Goal: Task Accomplishment & Management: Complete application form

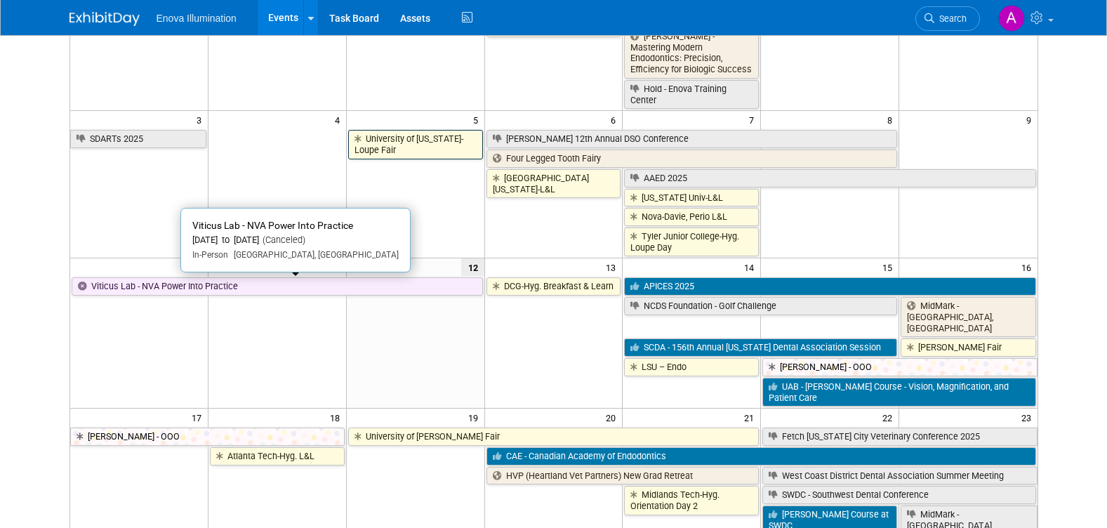
scroll to position [281, 0]
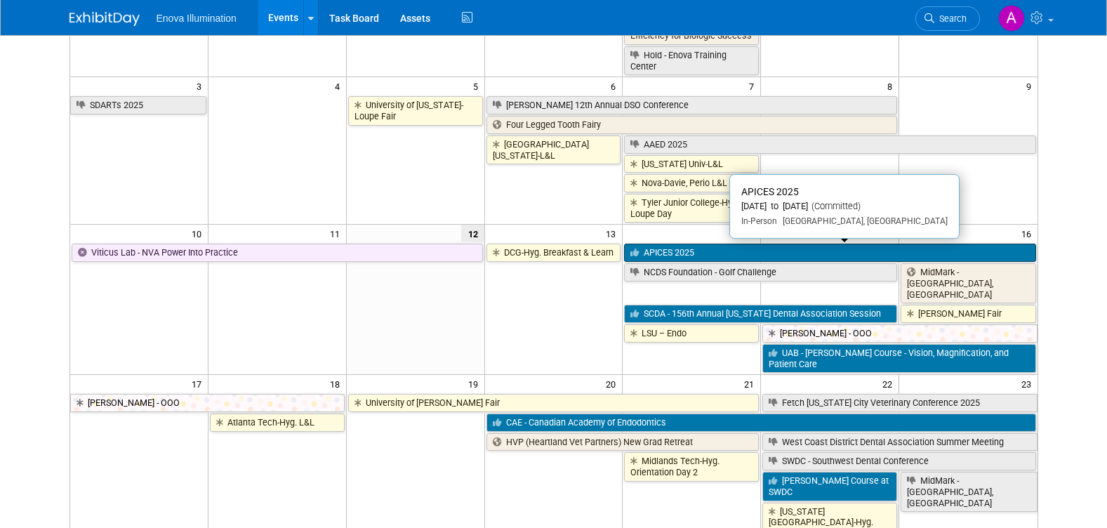
click at [884, 251] on link "APICES 2025" at bounding box center [829, 253] width 411 height 18
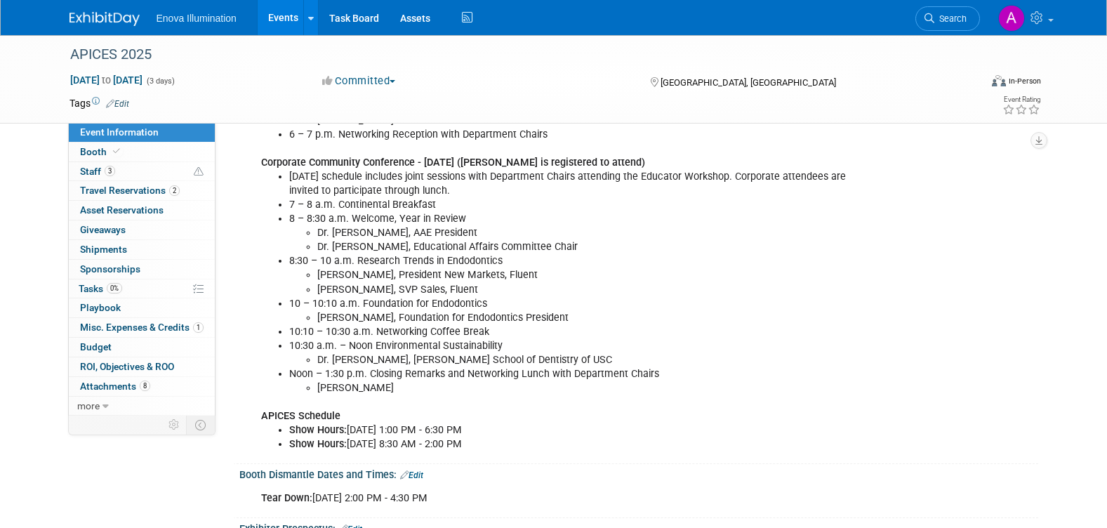
scroll to position [632, 0]
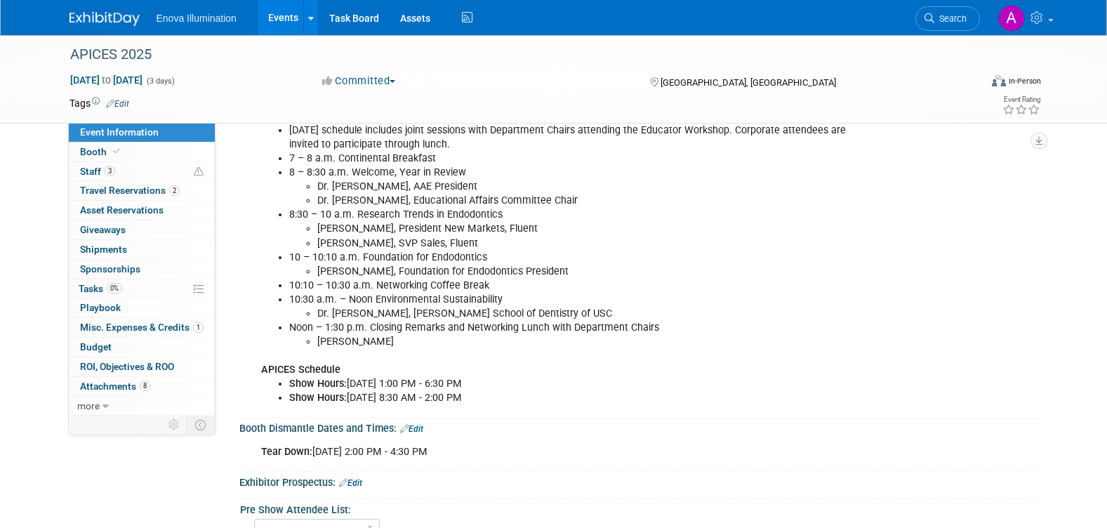
click at [112, 18] on img at bounding box center [104, 19] width 70 height 14
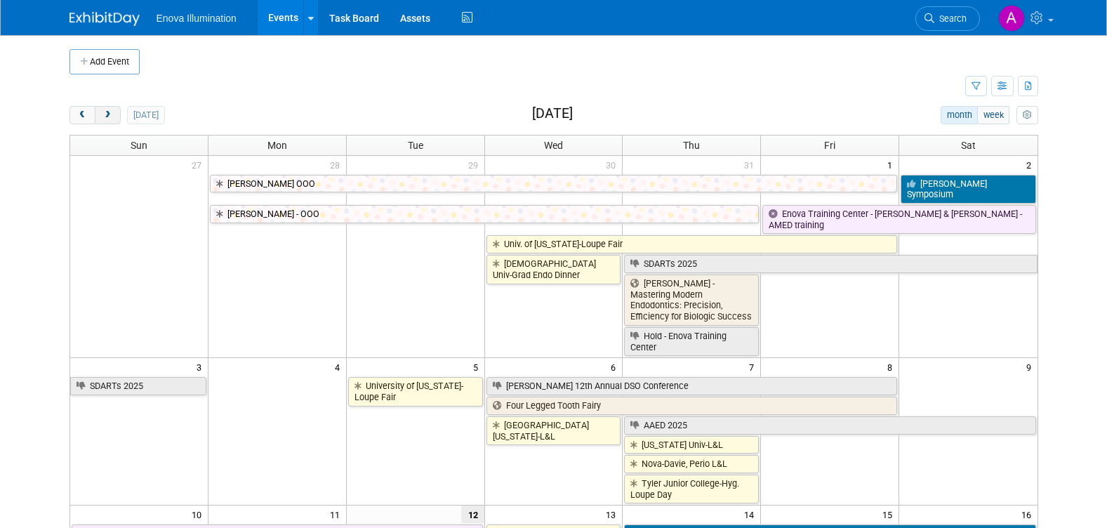
click at [107, 112] on span "next" at bounding box center [107, 115] width 11 height 9
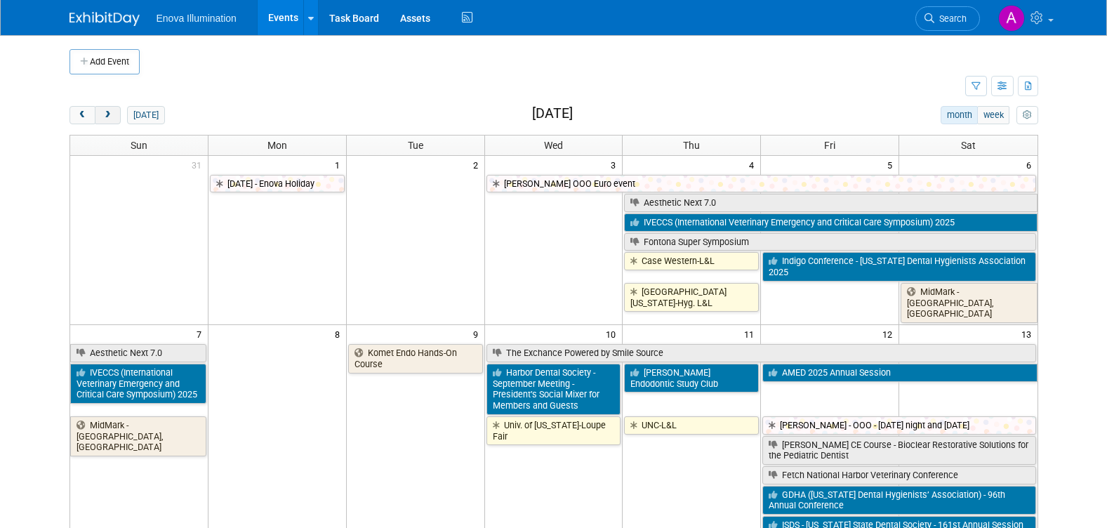
click at [107, 112] on span "next" at bounding box center [107, 115] width 11 height 9
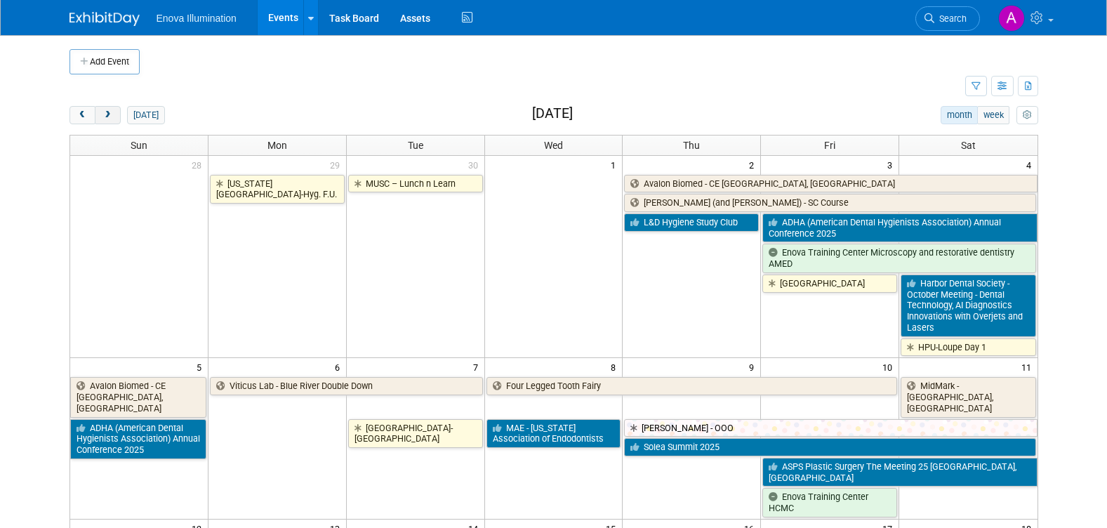
click at [107, 112] on span "next" at bounding box center [107, 115] width 11 height 9
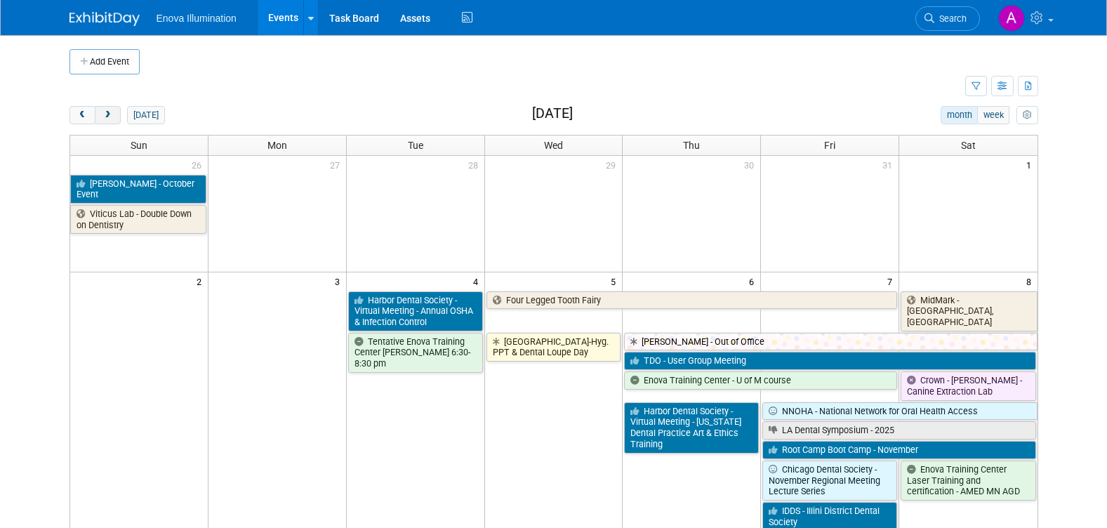
click at [107, 112] on span "next" at bounding box center [107, 115] width 11 height 9
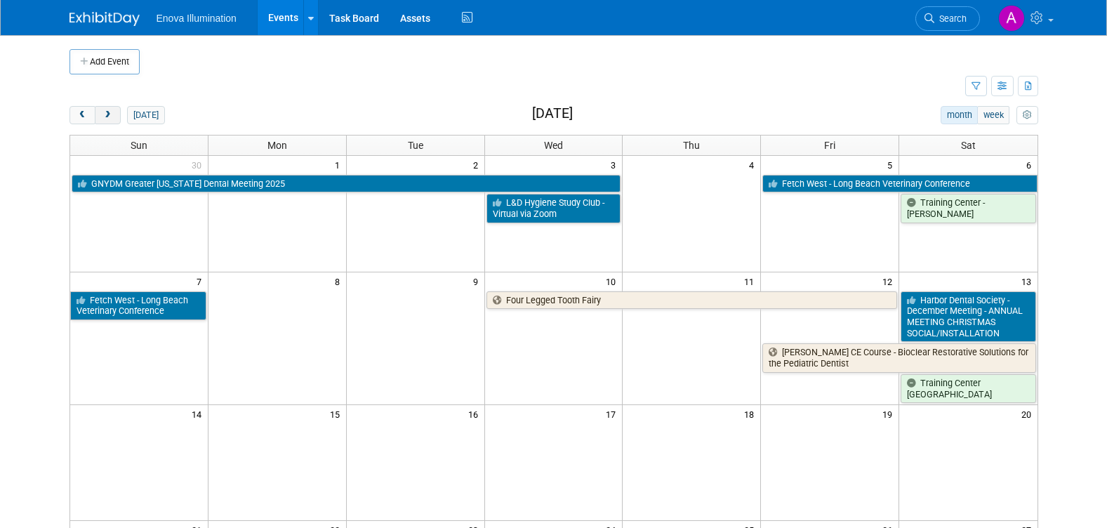
click at [107, 112] on span "next" at bounding box center [107, 115] width 11 height 9
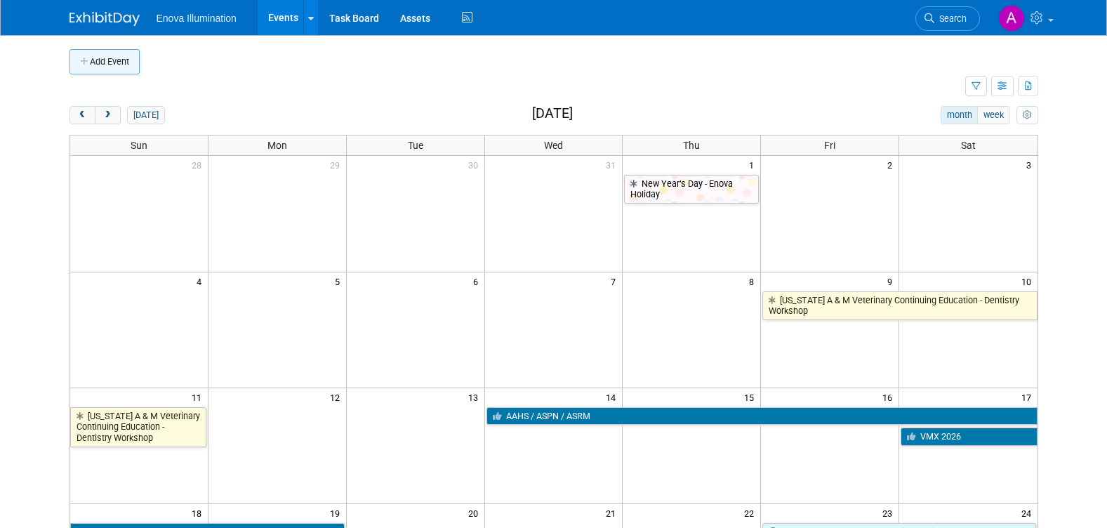
click at [107, 62] on button "Add Event" at bounding box center [104, 61] width 70 height 25
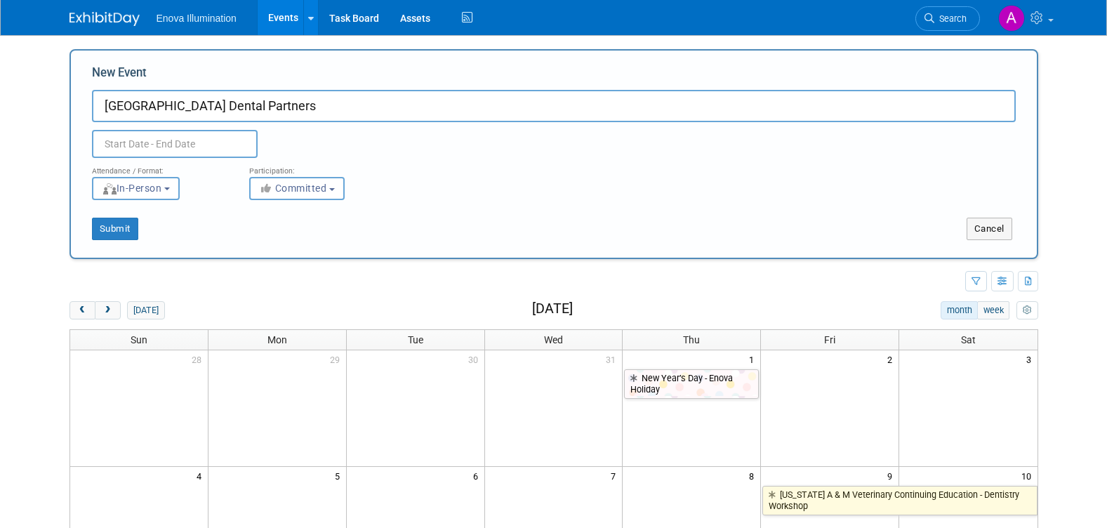
type input "[GEOGRAPHIC_DATA] Dental Partners"
click at [194, 139] on input "text" at bounding box center [175, 144] width 166 height 28
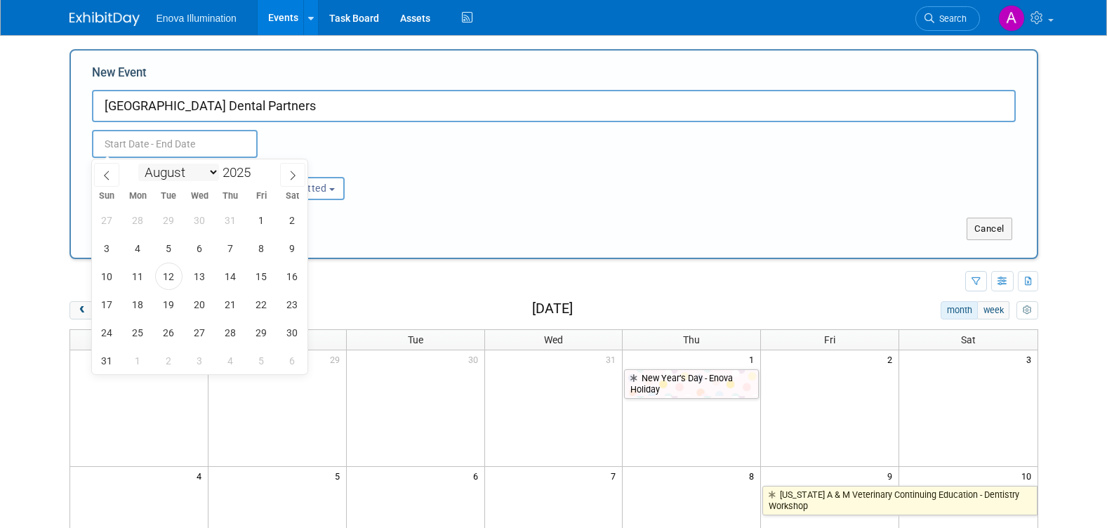
click at [212, 173] on select "January February March April May June July August September October November De…" at bounding box center [178, 173] width 81 height 18
select select "9"
click at [138, 164] on select "January February March April May June July August September October November De…" at bounding box center [178, 173] width 81 height 18
click at [291, 251] on span "11" at bounding box center [292, 247] width 27 height 27
click at [295, 247] on span "11" at bounding box center [292, 247] width 27 height 27
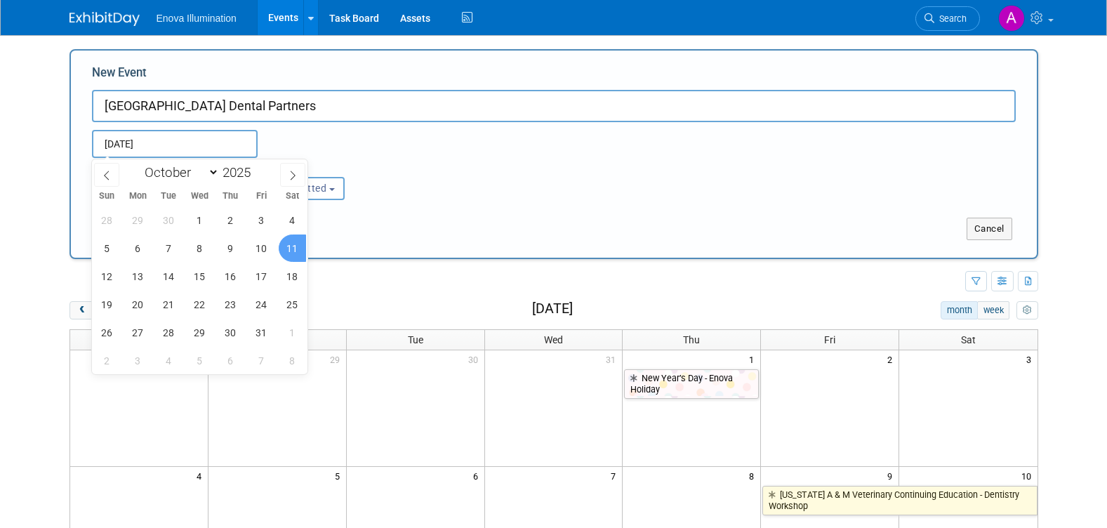
type input "Oct 11, 2025 to Oct 11, 2025"
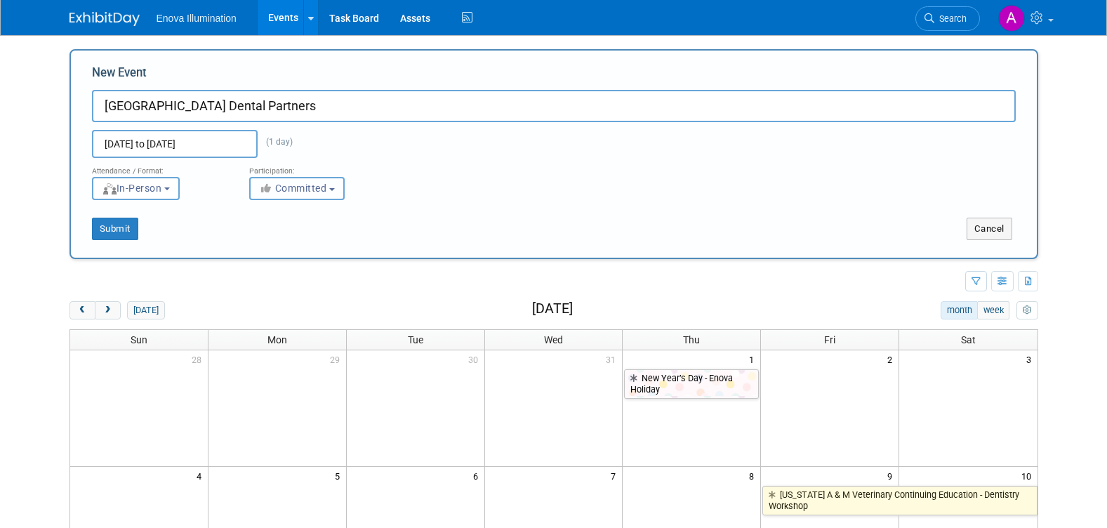
click at [303, 190] on span "Committed" at bounding box center [293, 188] width 68 height 11
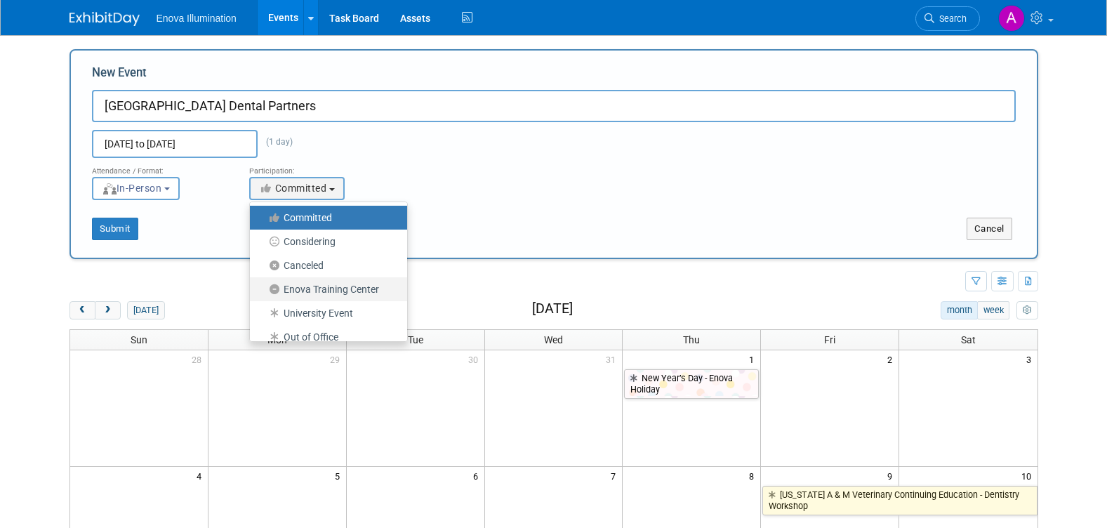
click at [314, 286] on label "Enova Training Center" at bounding box center [325, 289] width 136 height 18
click at [263, 286] on input "Enova Training Center" at bounding box center [257, 289] width 9 height 9
select select "102"
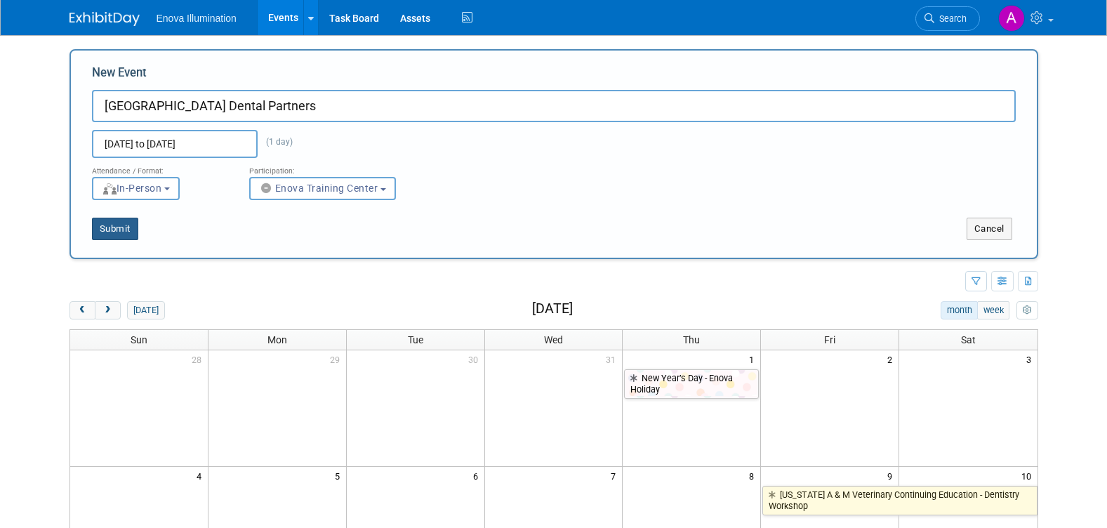
click at [113, 226] on button "Submit" at bounding box center [115, 229] width 46 height 22
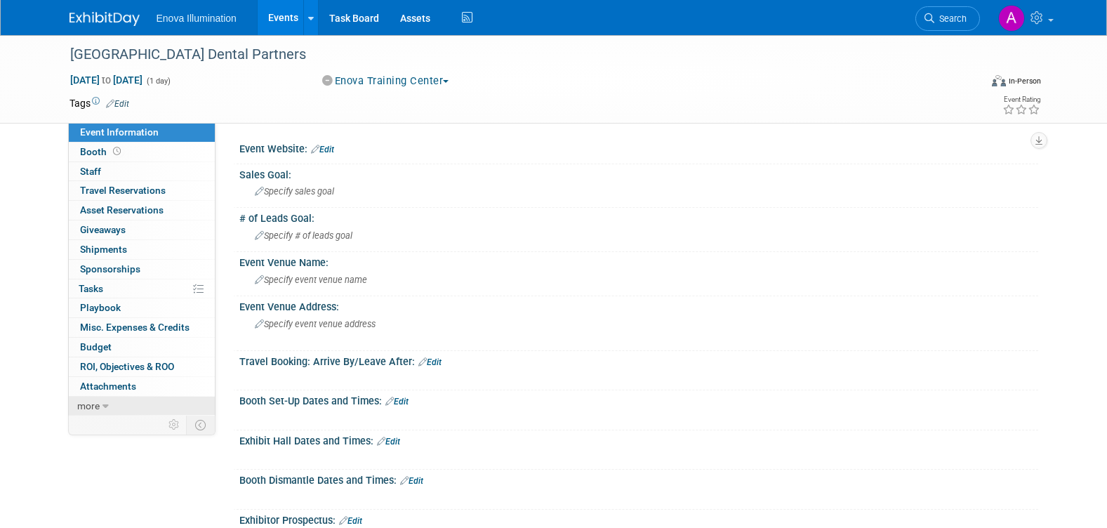
click at [100, 409] on link "more" at bounding box center [142, 406] width 146 height 19
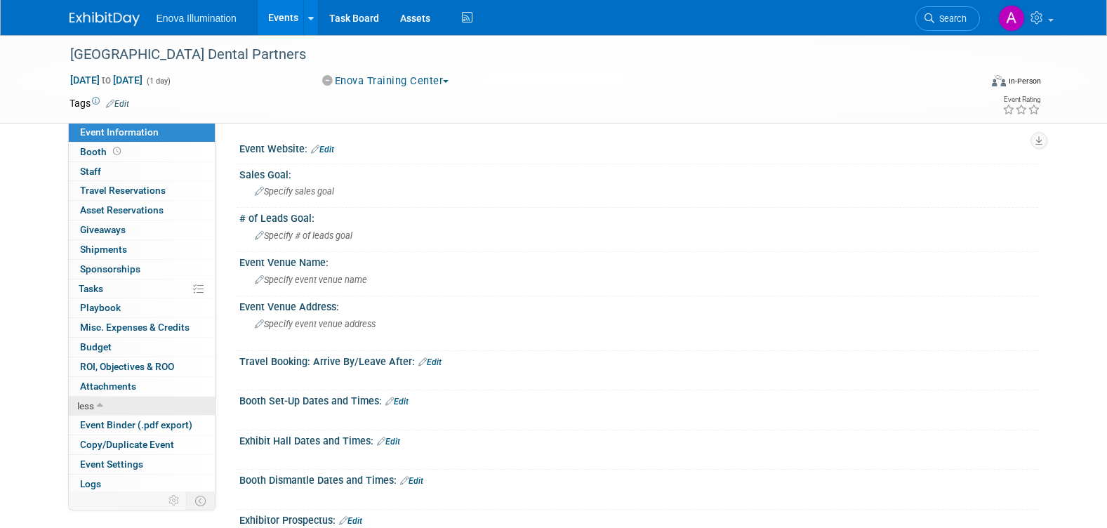
scroll to position [22, 0]
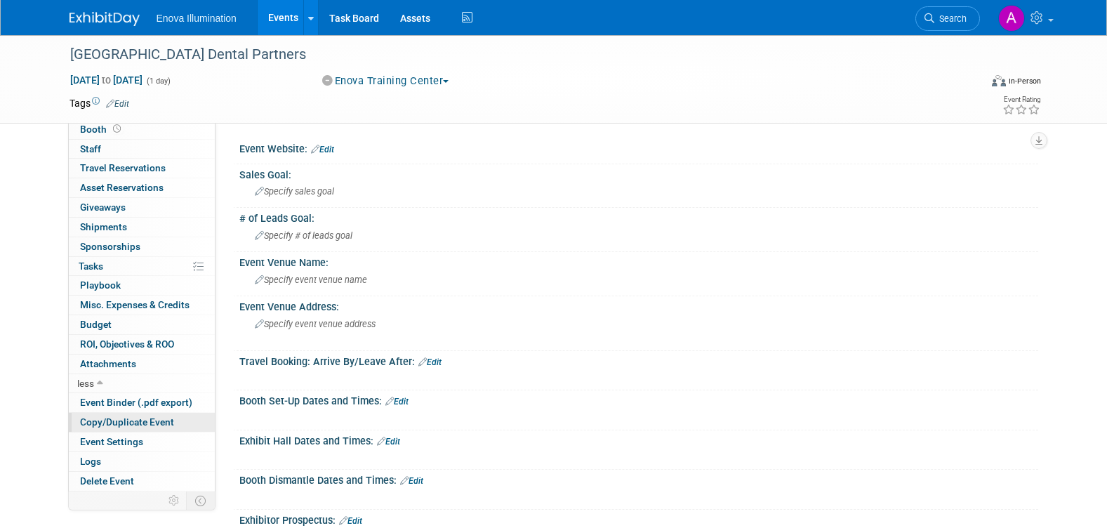
click at [108, 422] on span "Copy/Duplicate Event" at bounding box center [127, 421] width 94 height 11
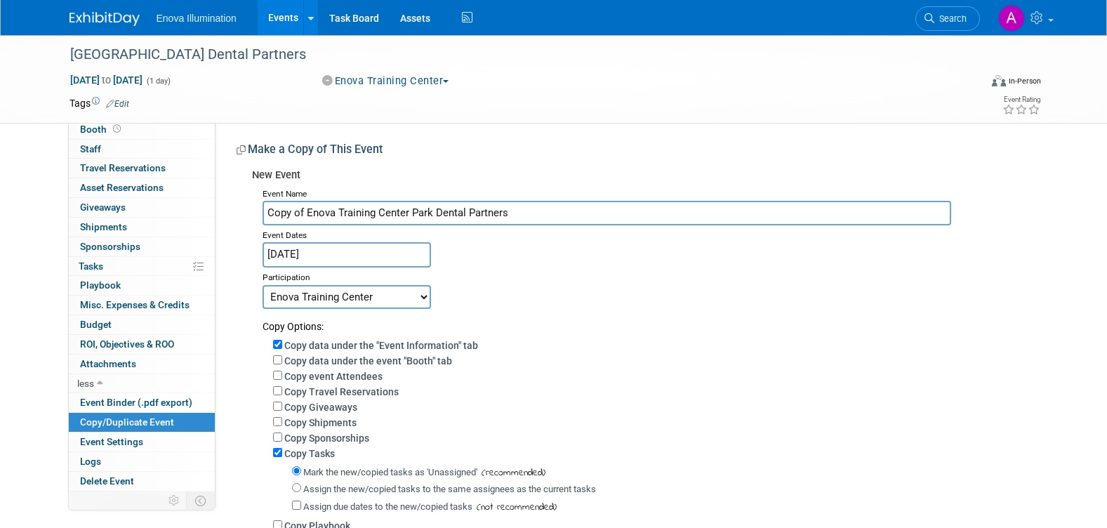
drag, startPoint x: 307, startPoint y: 211, endPoint x: 230, endPoint y: 212, distance: 76.5
click at [230, 212] on div "Event Website: Edit Sales Goal: Specify sales goal # of Leads Goal: Specify # o…" at bounding box center [626, 370] width 823 height 494
type input "[GEOGRAPHIC_DATA] Dental Partners"
click at [333, 258] on body "Enova Illumination Events Add Event Bulk Upload Events Shareable Event Boards R…" at bounding box center [553, 264] width 1107 height 528
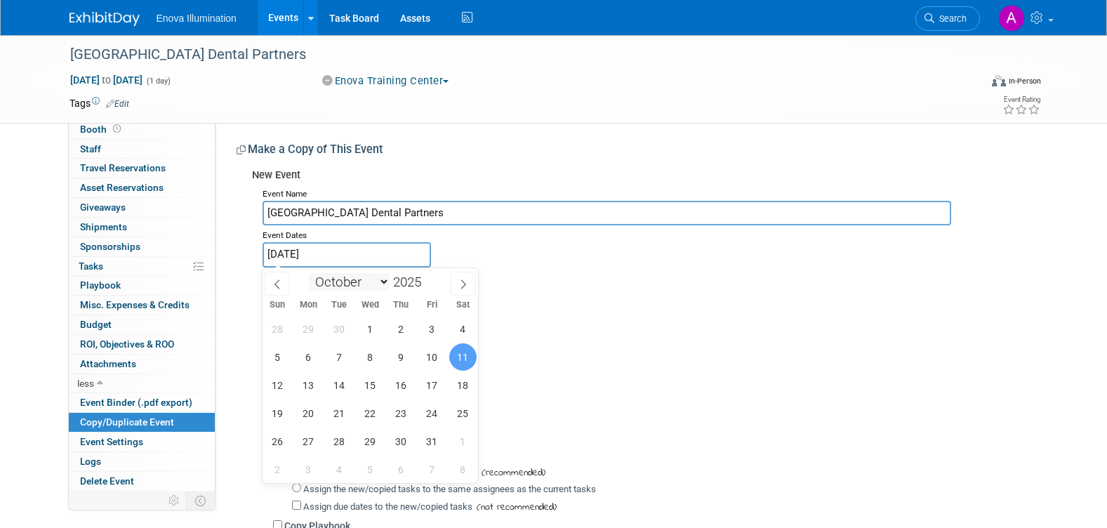
click at [383, 283] on select "January February March April May June July August September October November De…" at bounding box center [349, 282] width 81 height 18
select select "0"
click at [309, 273] on select "January February March April May June July August September October November De…" at bounding box center [349, 282] width 81 height 18
click at [426, 277] on span at bounding box center [427, 278] width 10 height 8
type input "2026"
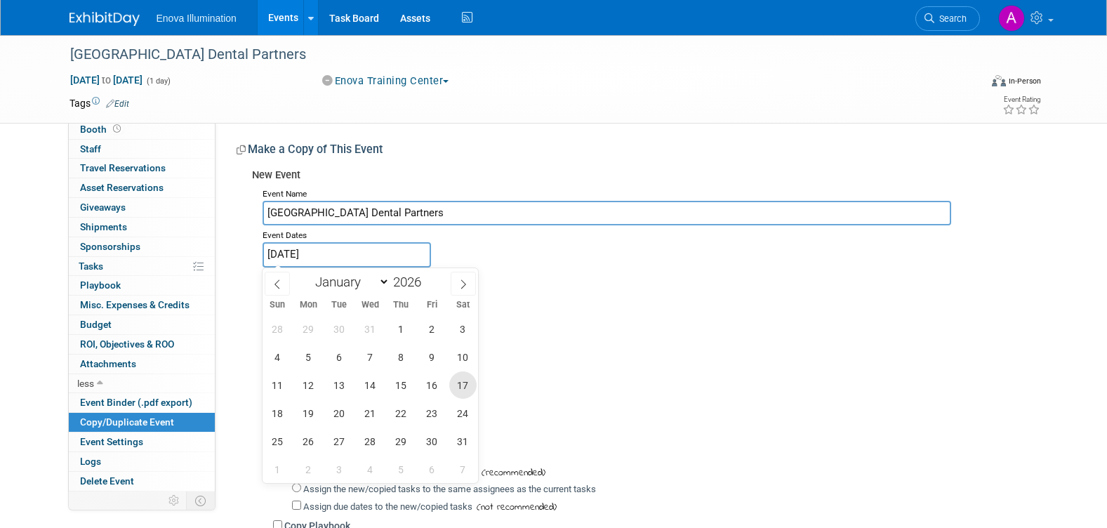
click at [463, 391] on span "17" at bounding box center [462, 384] width 27 height 27
type input "Jan 17, 2026"
click at [465, 383] on span "17" at bounding box center [462, 384] width 27 height 27
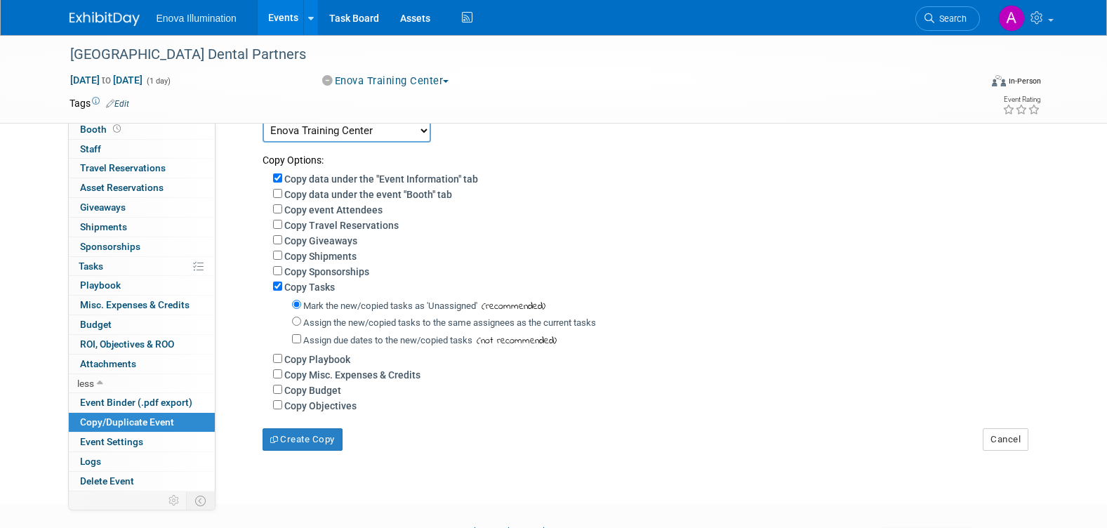
scroll to position [249, 0]
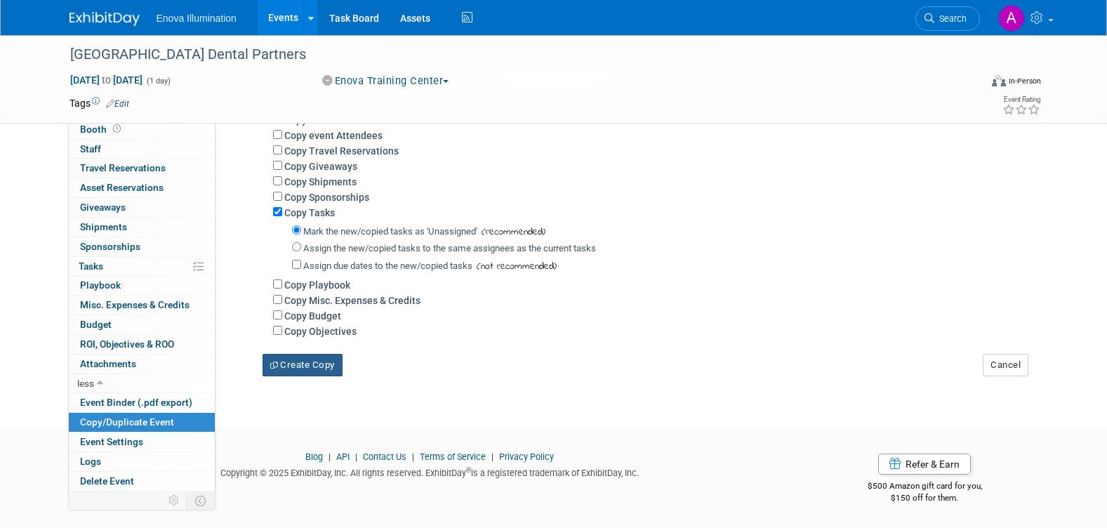
click at [319, 365] on button "Create Copy" at bounding box center [303, 365] width 80 height 22
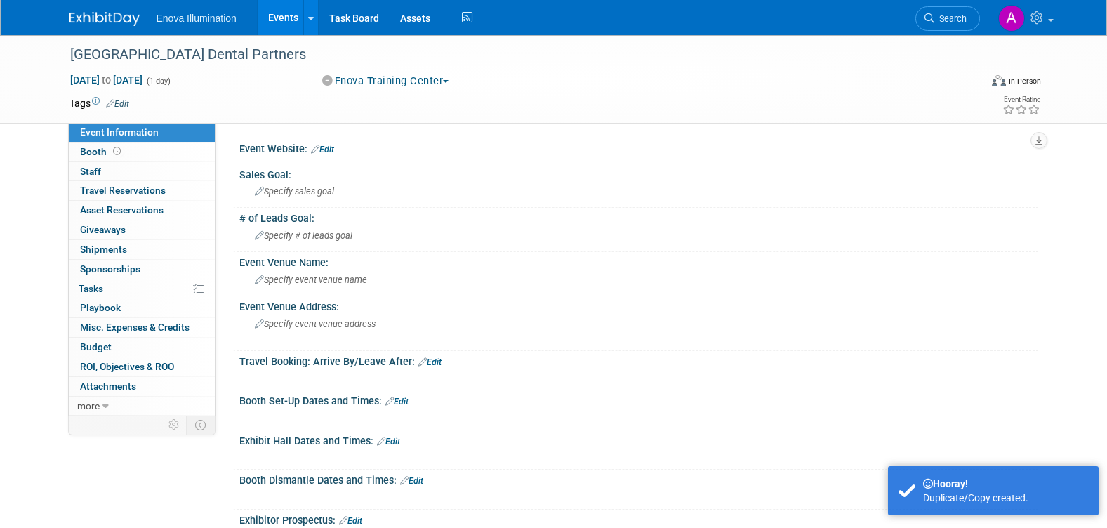
click at [107, 18] on img at bounding box center [104, 19] width 70 height 14
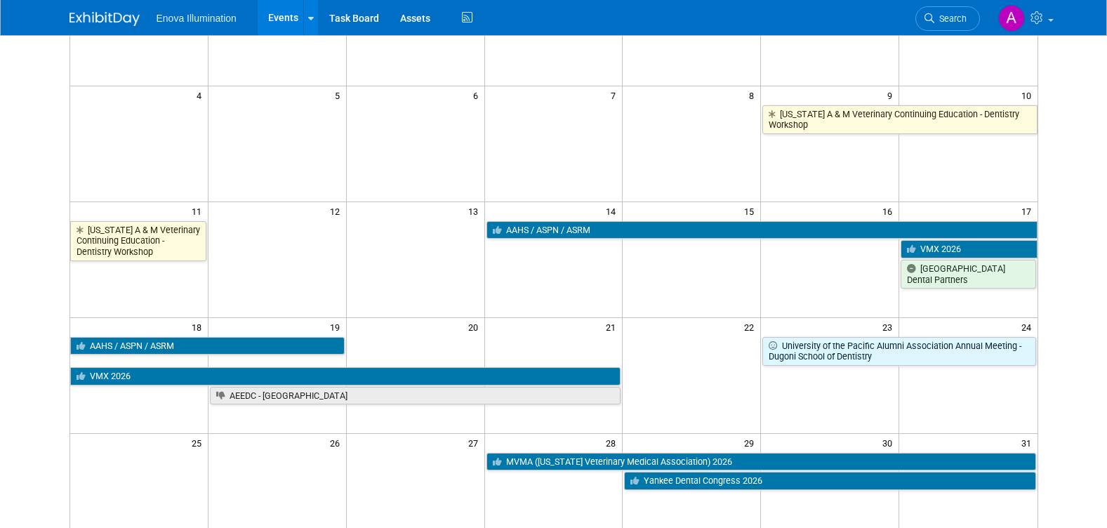
scroll to position [211, 0]
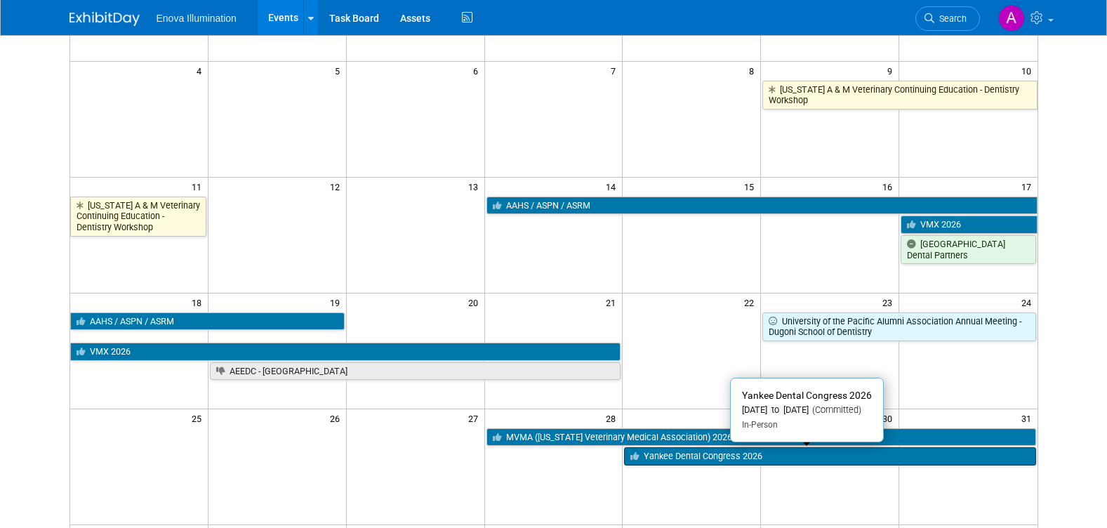
click at [679, 456] on link "Yankee Dental Congress 2026" at bounding box center [829, 456] width 411 height 18
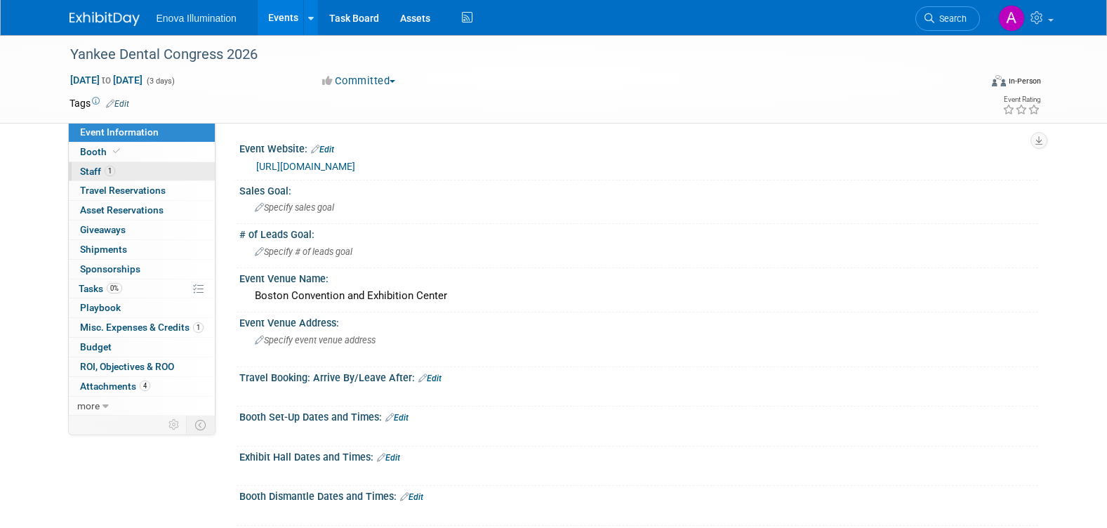
click at [174, 174] on link "1 Staff 1" at bounding box center [142, 171] width 146 height 19
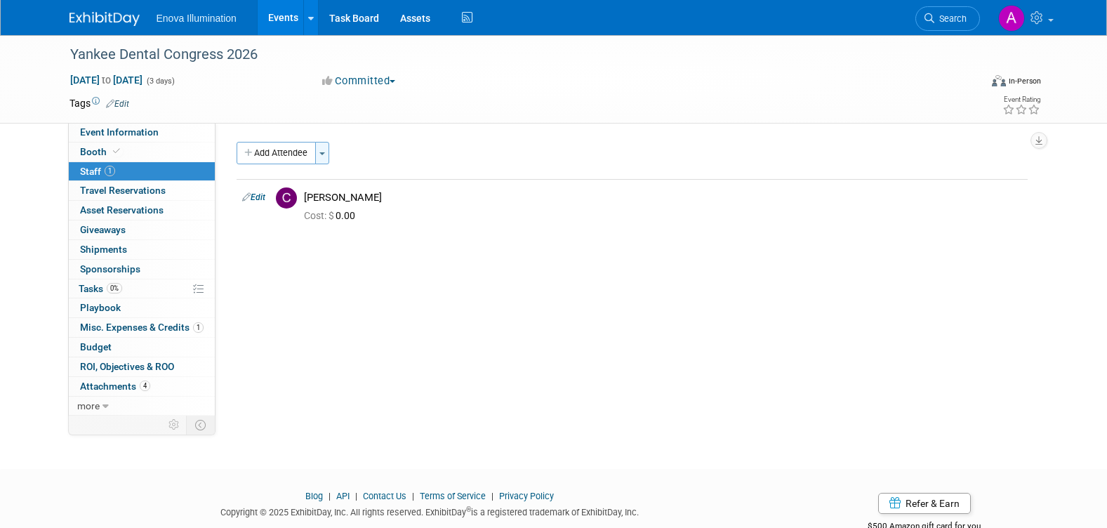
click at [327, 151] on button "Toggle Dropdown" at bounding box center [322, 153] width 14 height 22
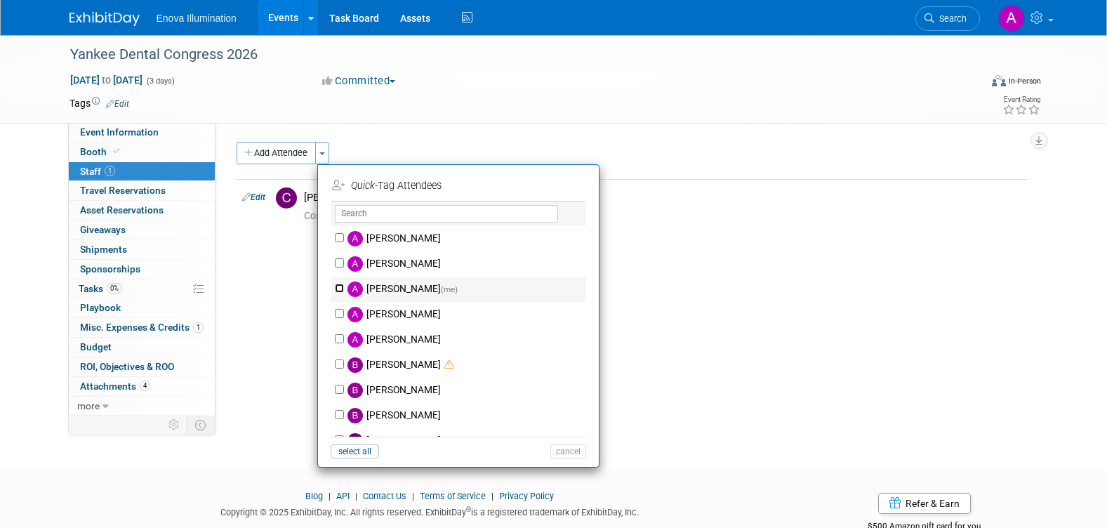
click at [339, 286] on input "Andrea Miller (me)" at bounding box center [339, 288] width 9 height 9
checkbox input "true"
click at [570, 182] on button "Apply" at bounding box center [563, 185] width 43 height 20
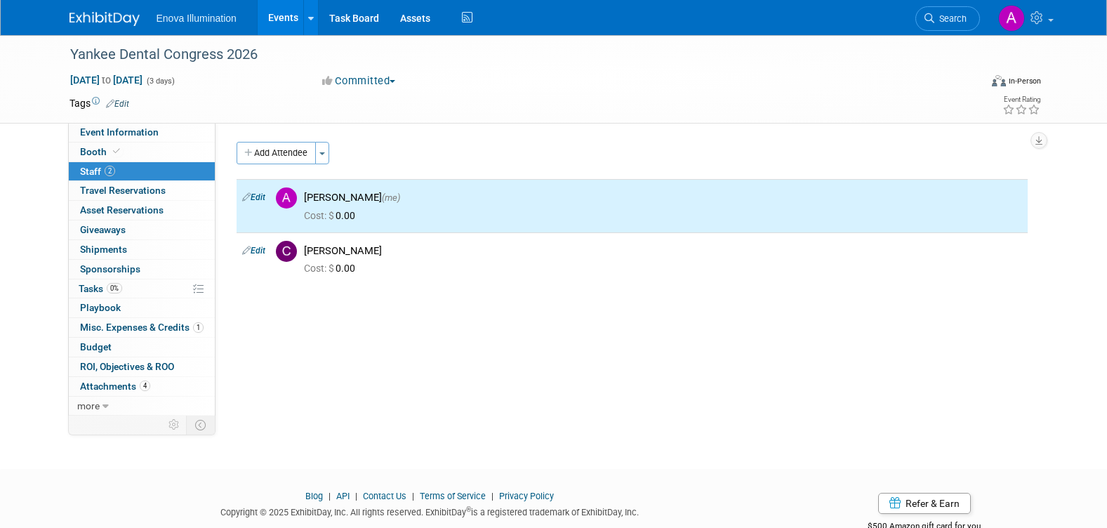
click at [81, 14] on img at bounding box center [104, 19] width 70 height 14
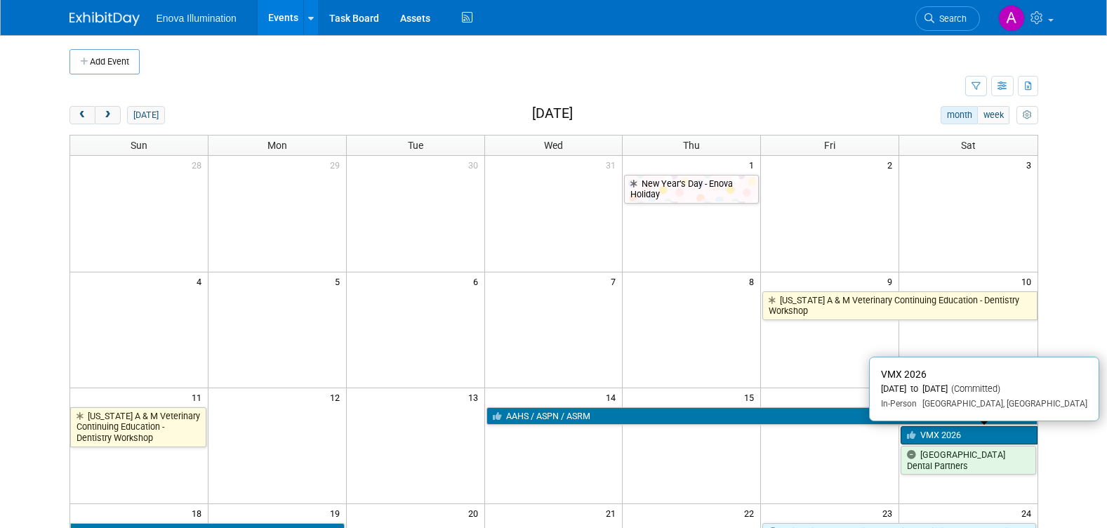
click at [949, 437] on link "VMX 2026" at bounding box center [969, 435] width 136 height 18
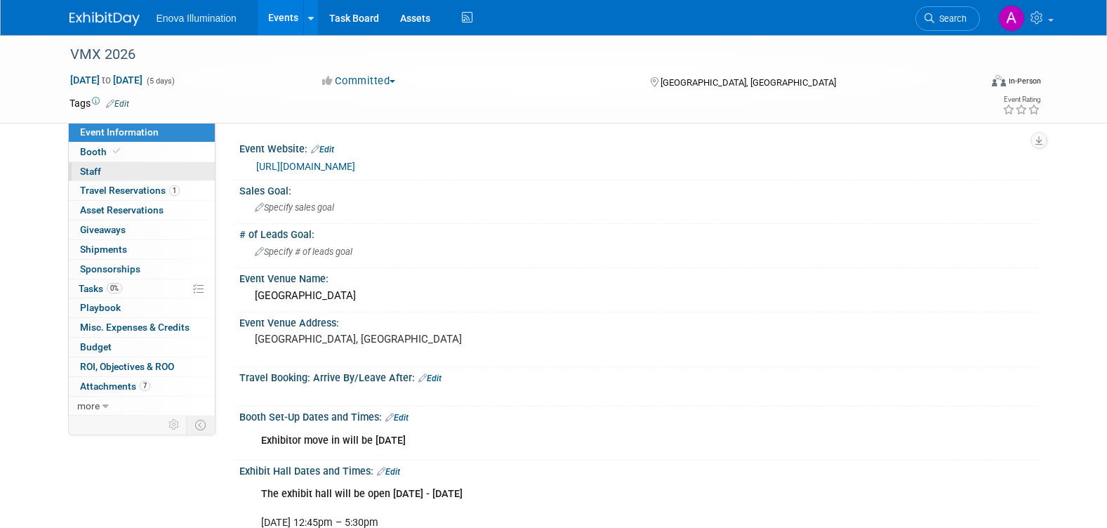
click at [127, 171] on link "0 Staff 0" at bounding box center [142, 171] width 146 height 19
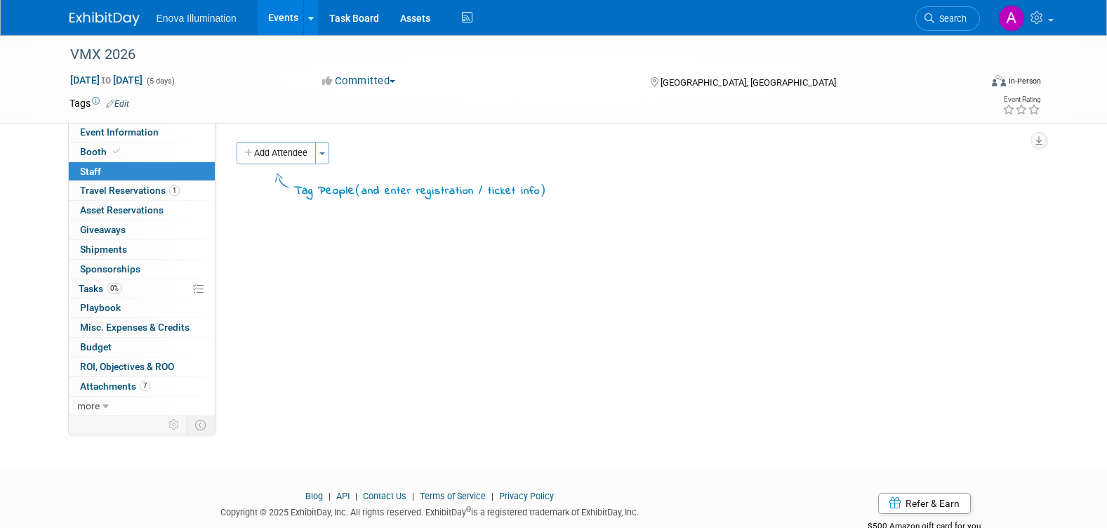
click at [108, 18] on img at bounding box center [104, 19] width 70 height 14
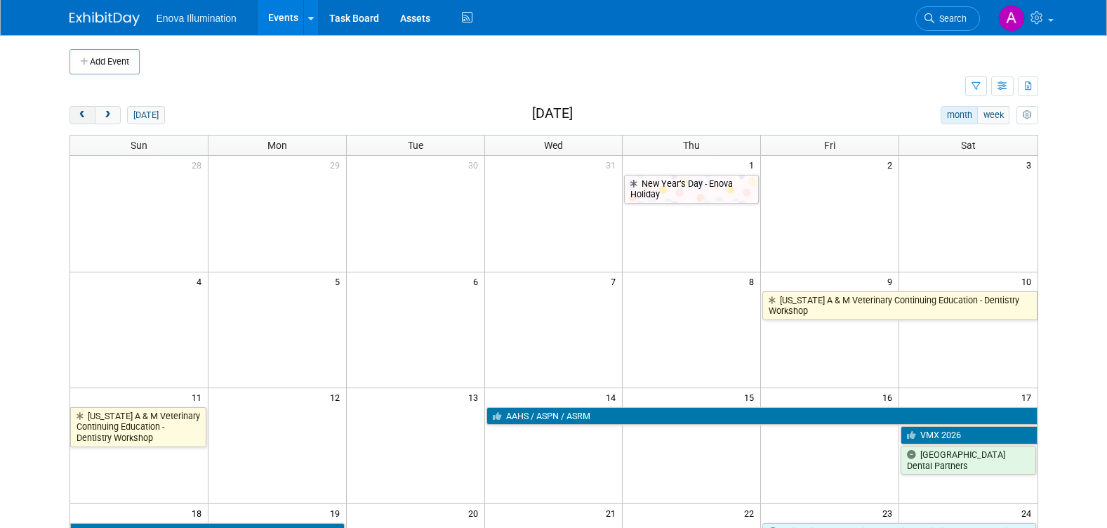
click at [83, 115] on span "prev" at bounding box center [82, 115] width 11 height 9
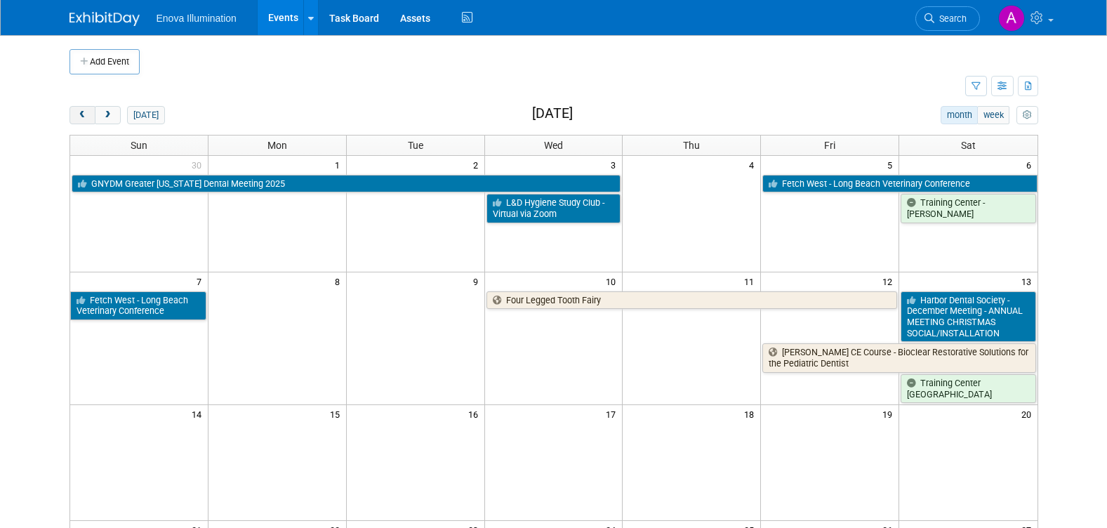
click at [83, 115] on span "prev" at bounding box center [82, 115] width 11 height 9
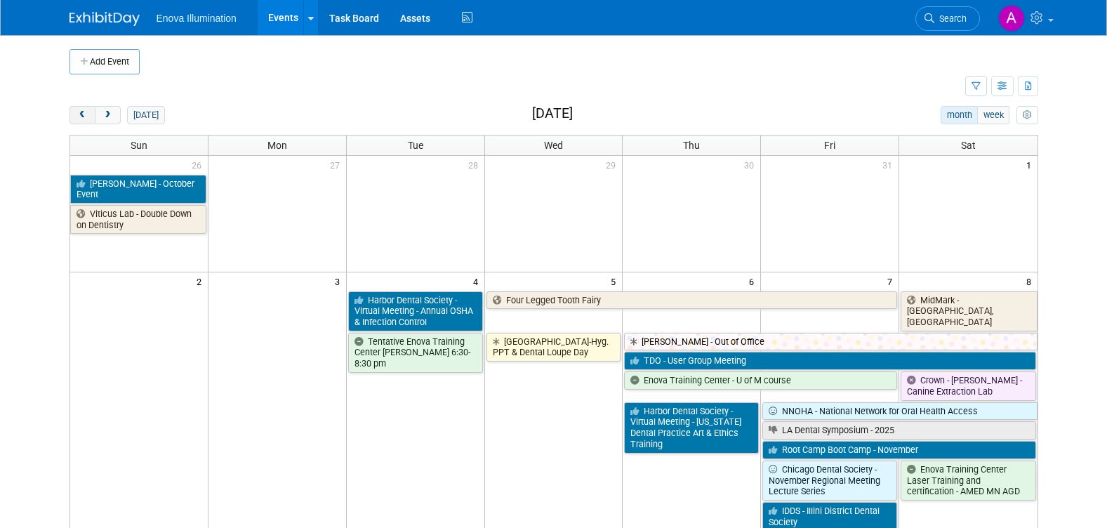
click at [83, 115] on span "prev" at bounding box center [82, 115] width 11 height 9
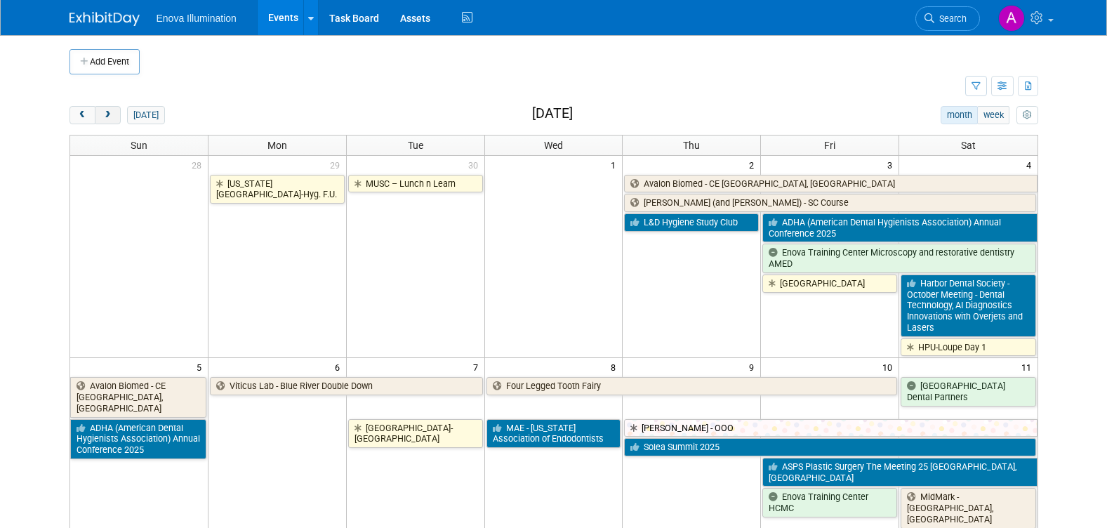
click at [106, 117] on span "next" at bounding box center [107, 115] width 11 height 9
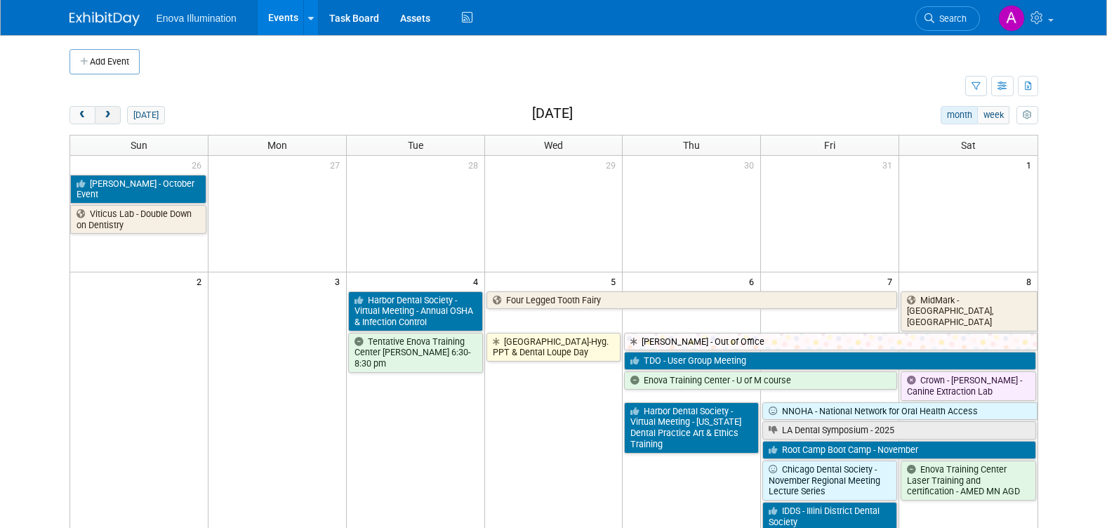
click at [106, 117] on span "next" at bounding box center [107, 115] width 11 height 9
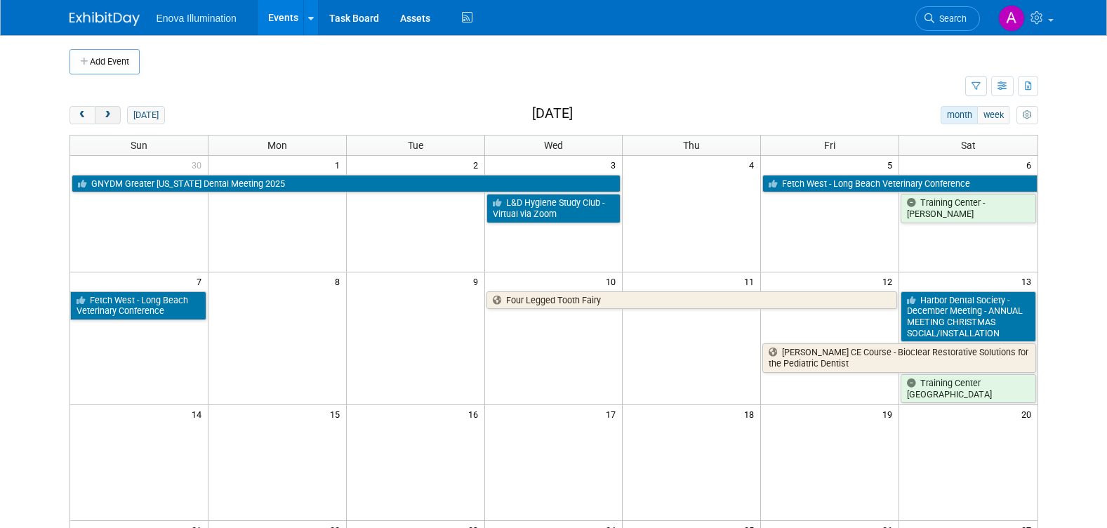
click at [106, 117] on span "next" at bounding box center [107, 115] width 11 height 9
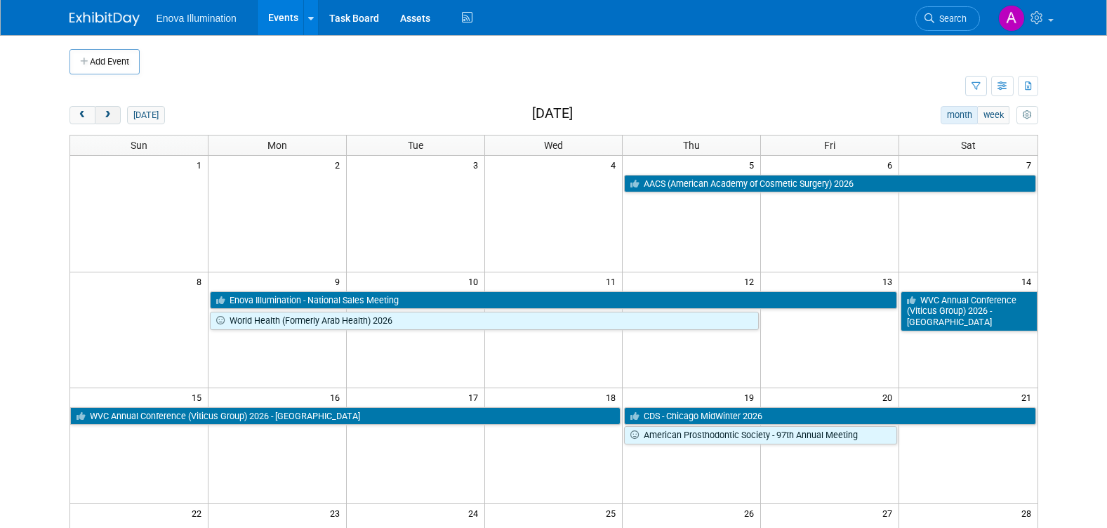
click at [106, 117] on span "next" at bounding box center [107, 115] width 11 height 9
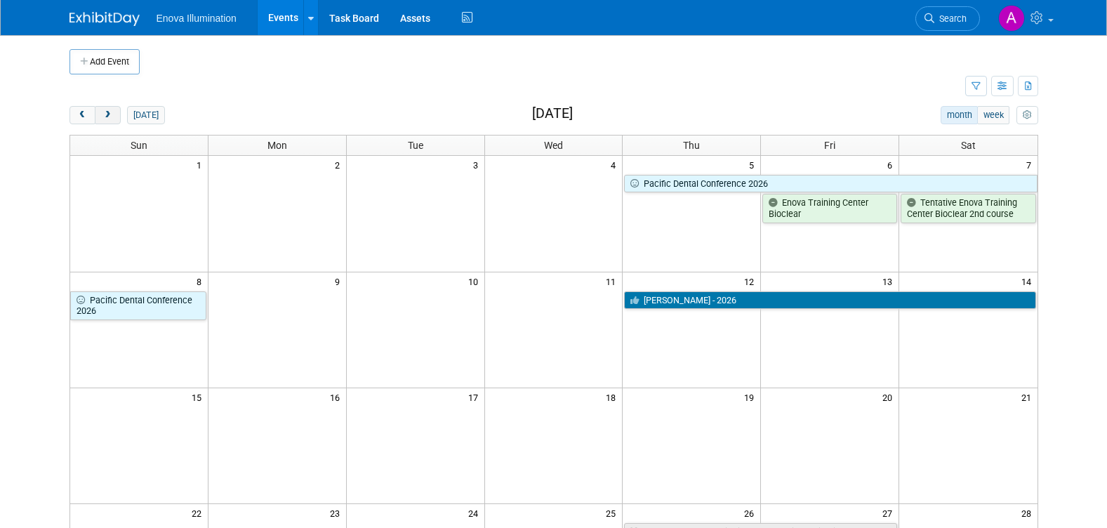
click at [106, 117] on span "next" at bounding box center [107, 115] width 11 height 9
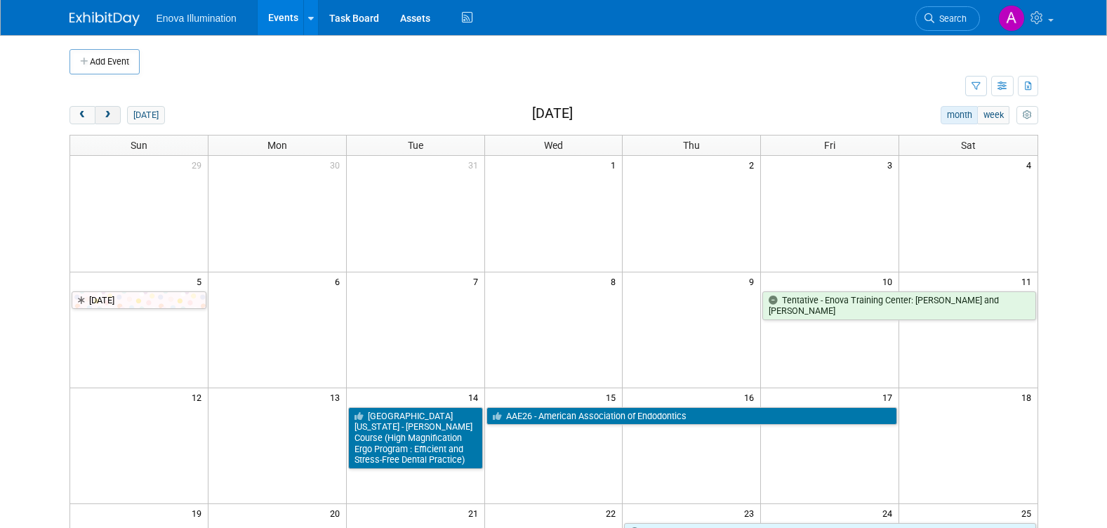
click at [106, 117] on span "next" at bounding box center [107, 115] width 11 height 9
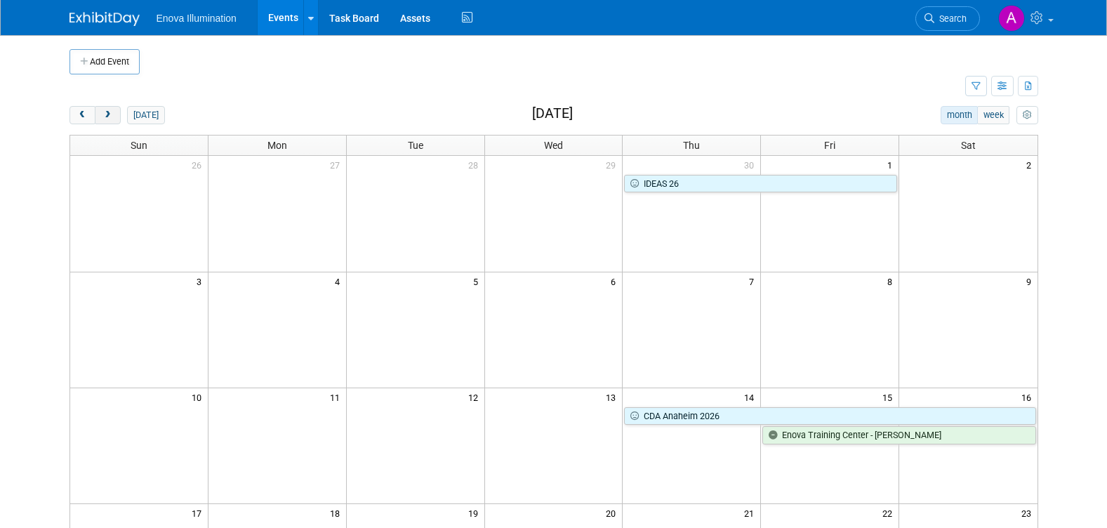
click at [106, 117] on span "next" at bounding box center [107, 115] width 11 height 9
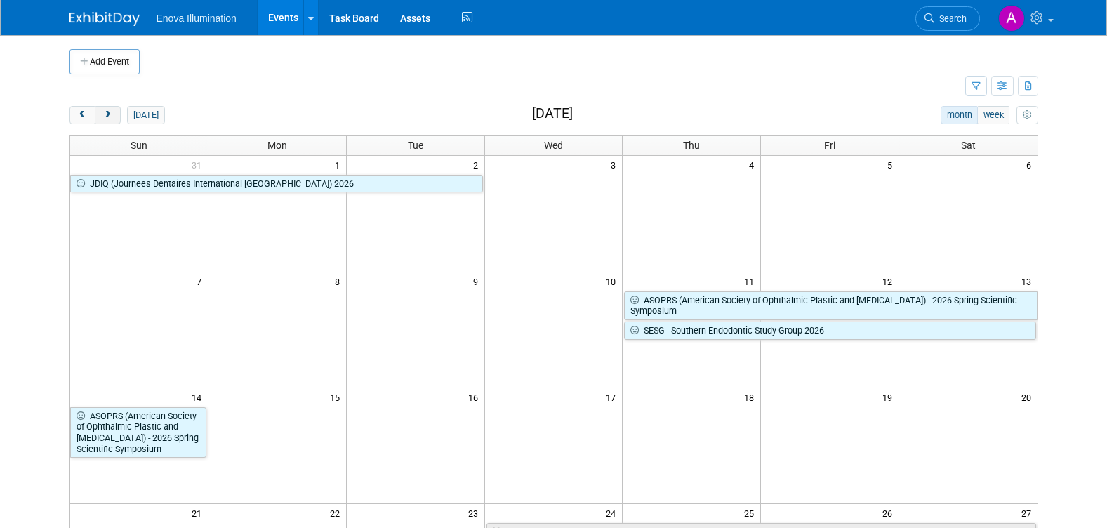
click at [106, 117] on span "next" at bounding box center [107, 115] width 11 height 9
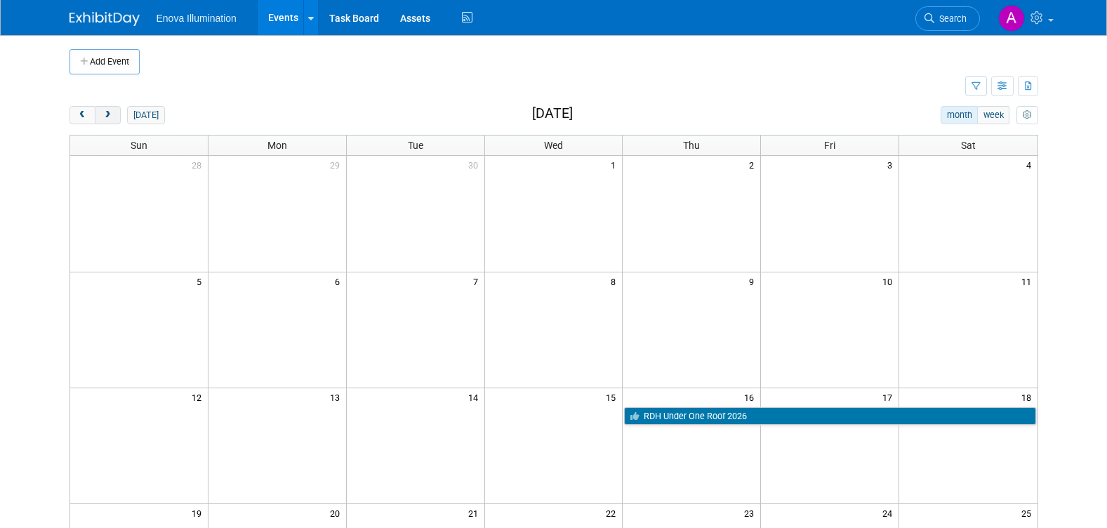
click at [106, 117] on span "next" at bounding box center [107, 115] width 11 height 9
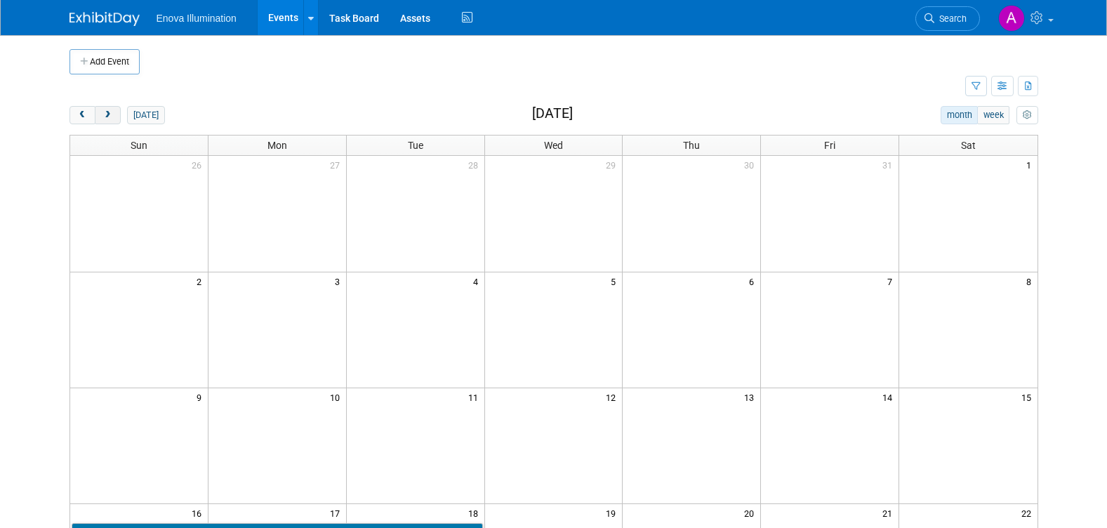
click at [106, 117] on span "next" at bounding box center [107, 115] width 11 height 9
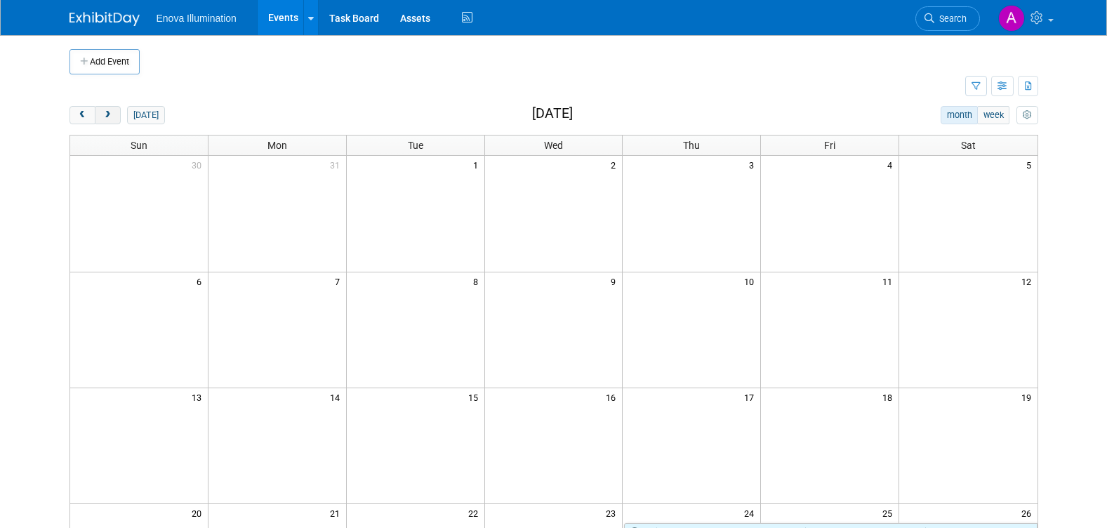
click at [106, 117] on span "next" at bounding box center [107, 115] width 11 height 9
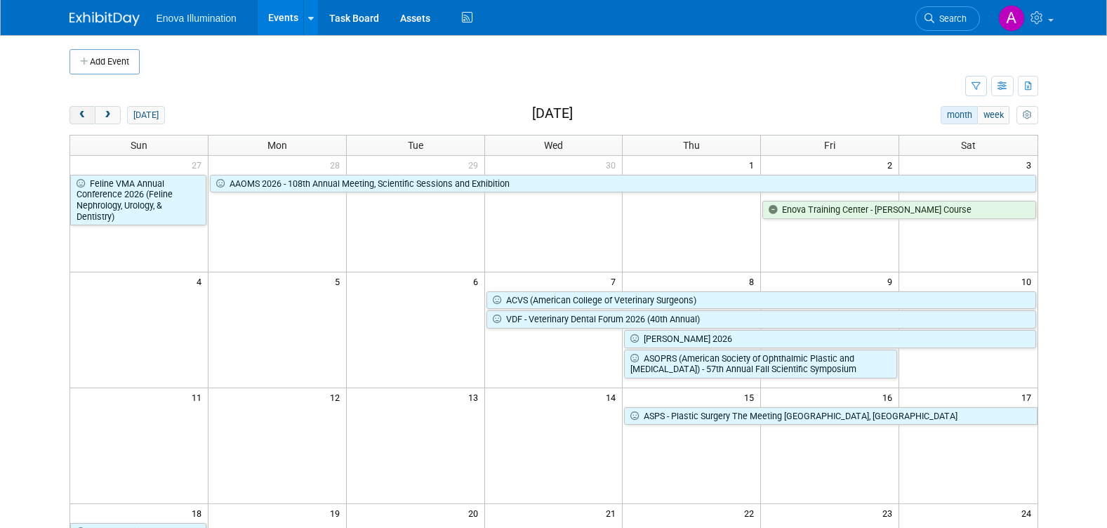
click at [84, 115] on span "prev" at bounding box center [82, 115] width 11 height 9
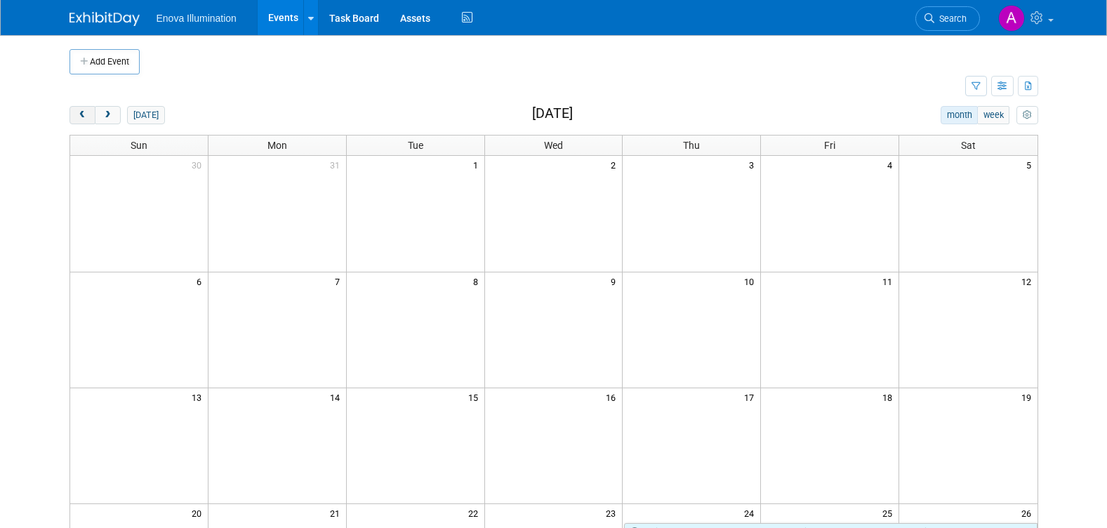
click at [84, 116] on span "prev" at bounding box center [82, 115] width 11 height 9
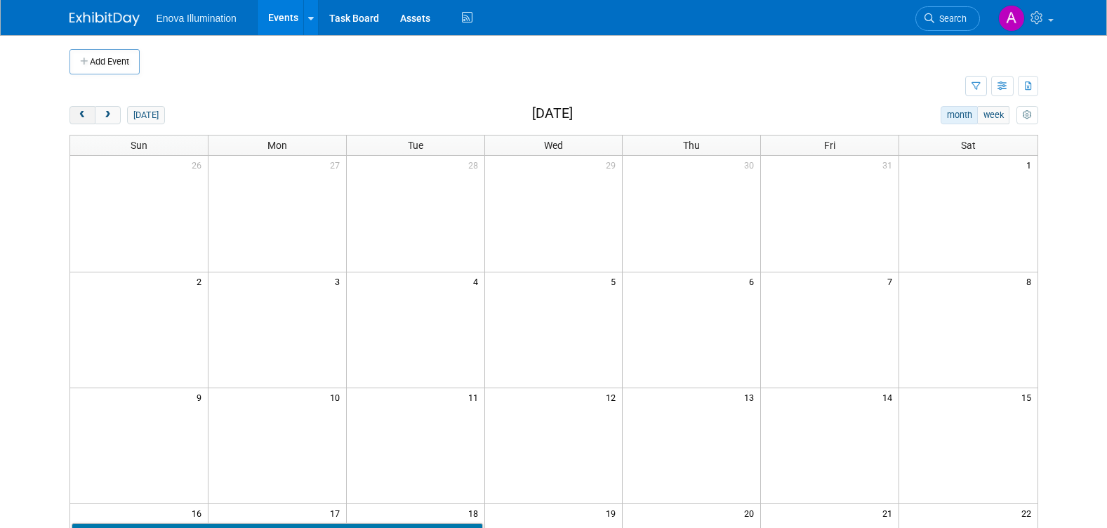
click at [84, 116] on span "prev" at bounding box center [82, 115] width 11 height 9
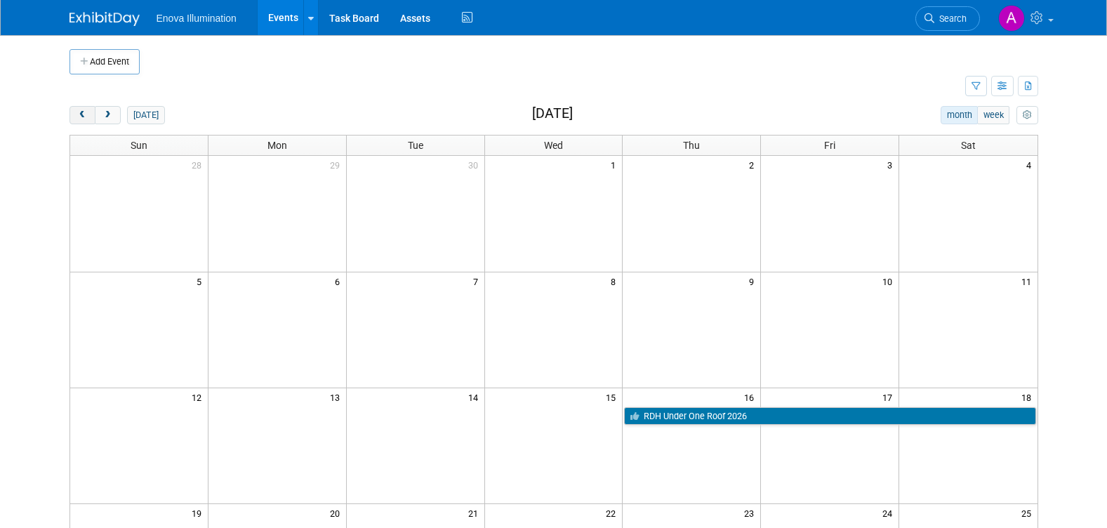
click at [84, 116] on span "prev" at bounding box center [82, 115] width 11 height 9
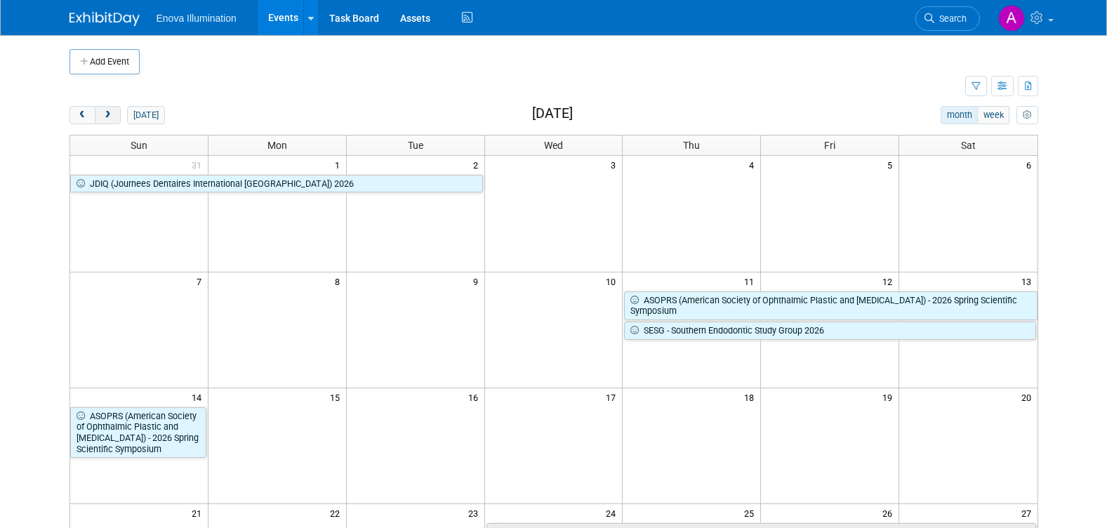
click at [105, 116] on span "next" at bounding box center [107, 115] width 11 height 9
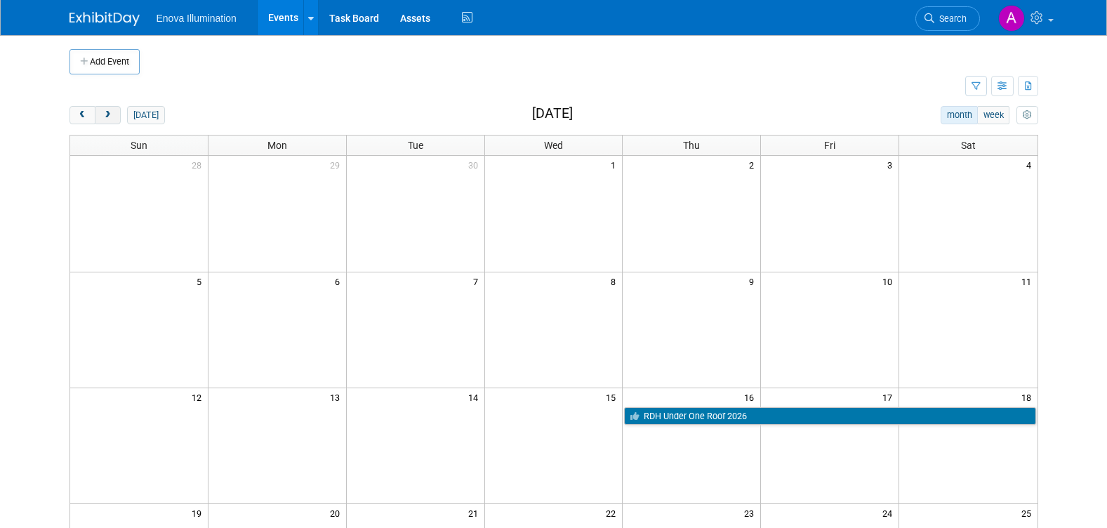
click at [105, 116] on span "next" at bounding box center [107, 115] width 11 height 9
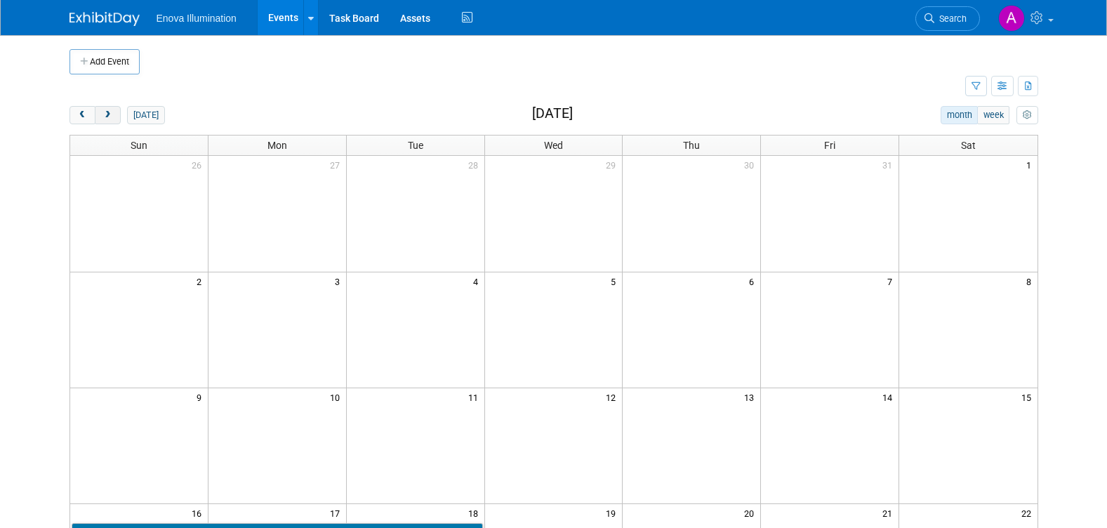
click at [105, 116] on span "next" at bounding box center [107, 115] width 11 height 9
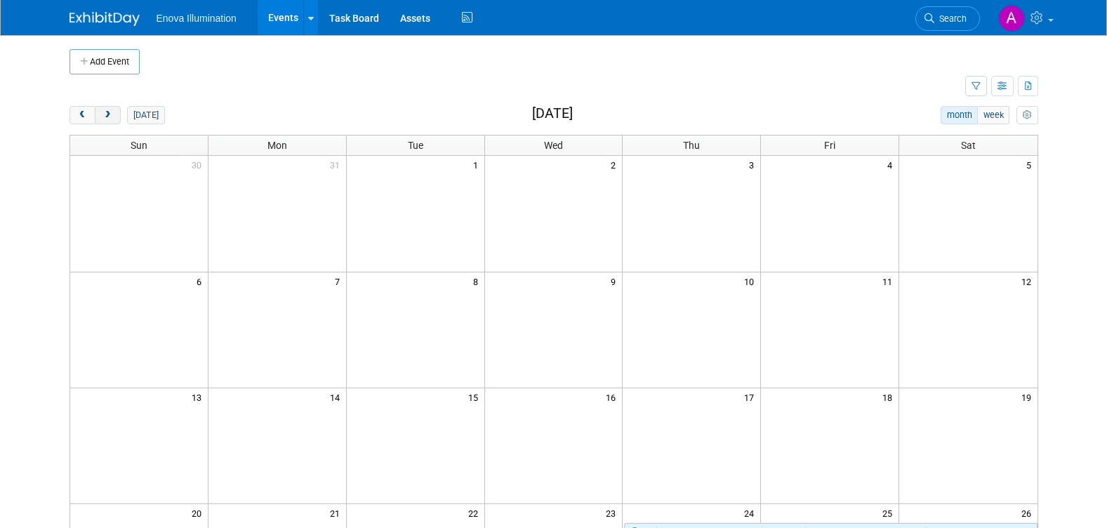
click at [105, 116] on span "next" at bounding box center [107, 115] width 11 height 9
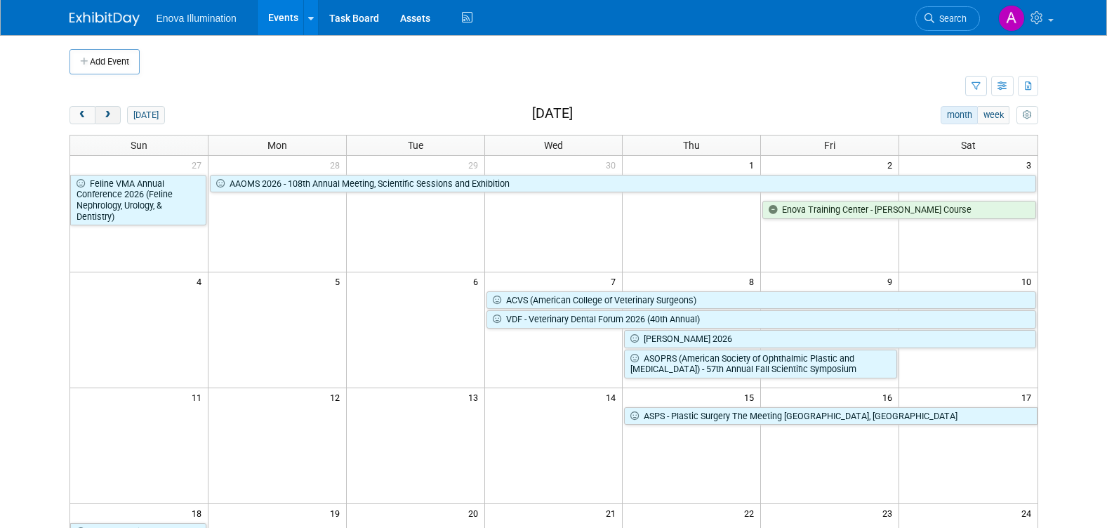
click at [105, 116] on span "next" at bounding box center [107, 115] width 11 height 9
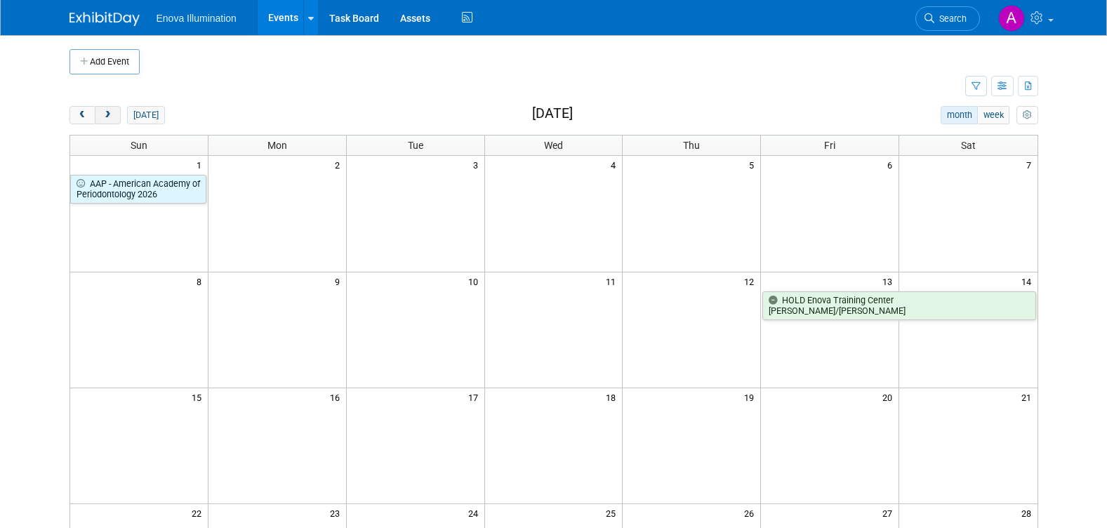
click at [105, 116] on span "next" at bounding box center [107, 115] width 11 height 9
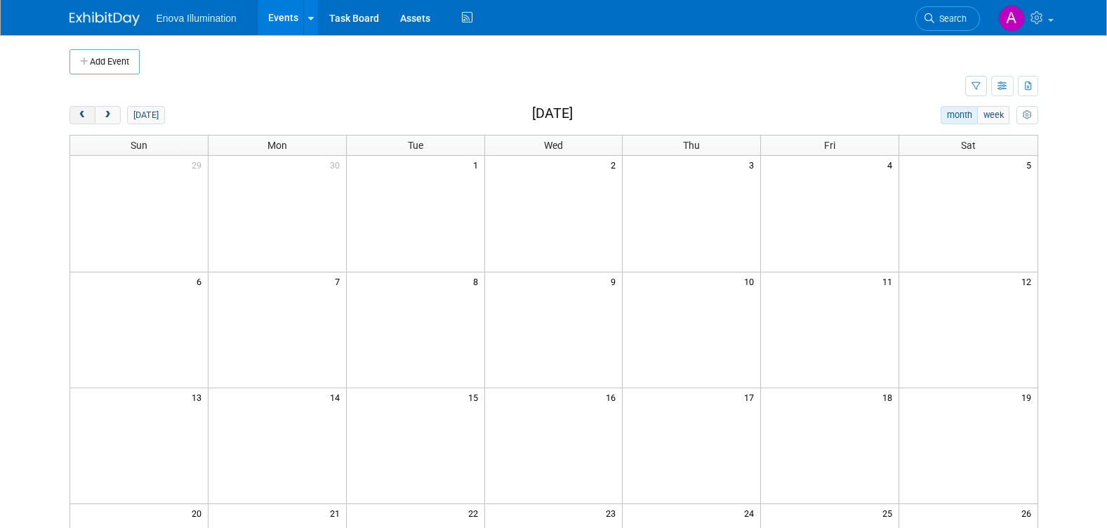
click at [81, 114] on span "prev" at bounding box center [82, 115] width 11 height 9
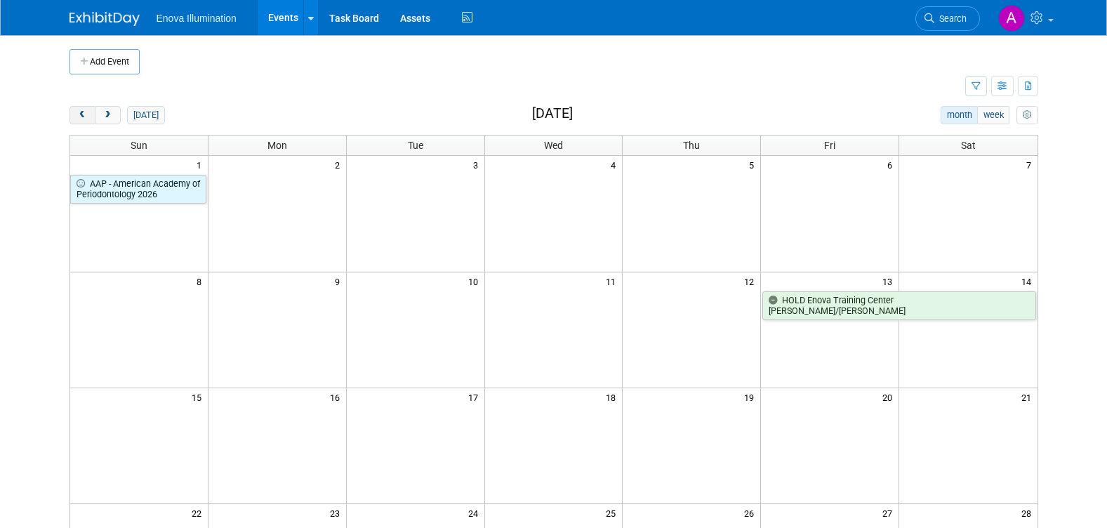
click at [81, 114] on span "prev" at bounding box center [82, 115] width 11 height 9
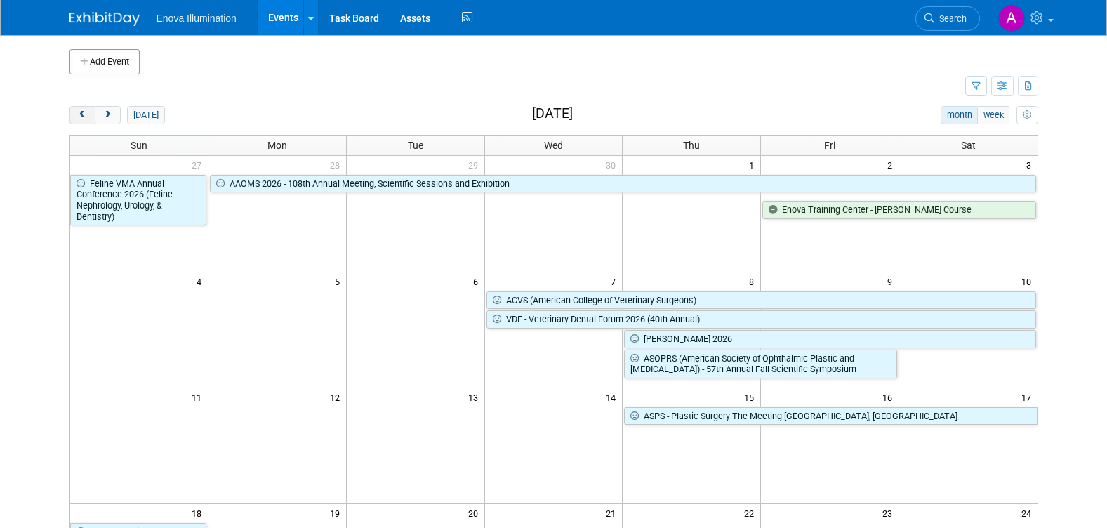
click at [81, 114] on span "prev" at bounding box center [82, 115] width 11 height 9
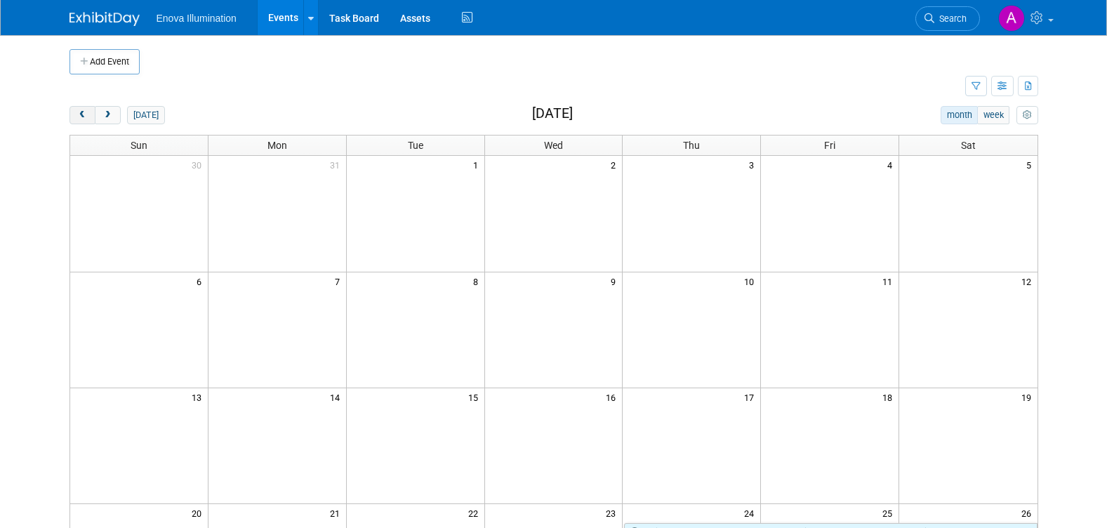
click at [81, 114] on span "prev" at bounding box center [82, 115] width 11 height 9
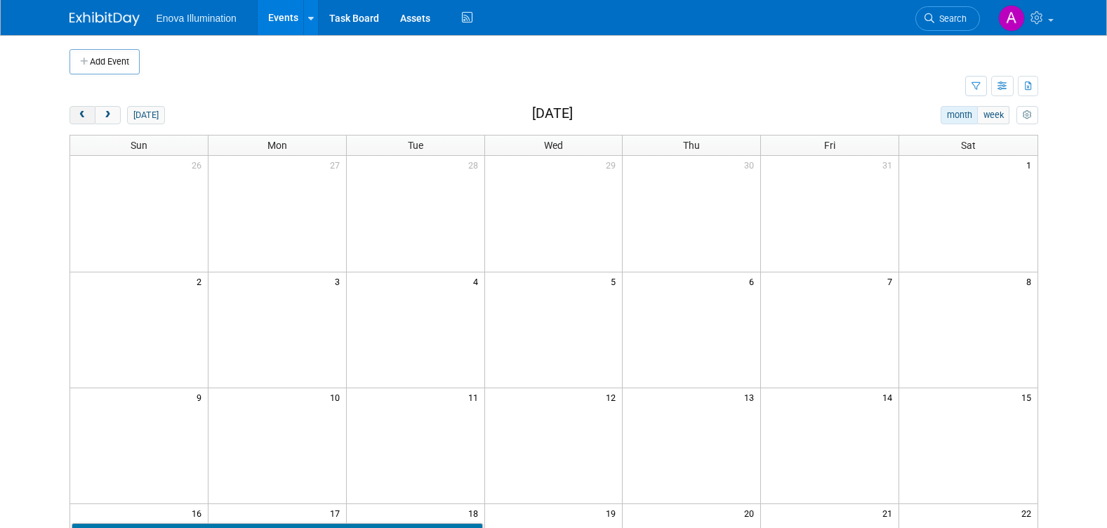
click at [81, 114] on span "prev" at bounding box center [82, 115] width 11 height 9
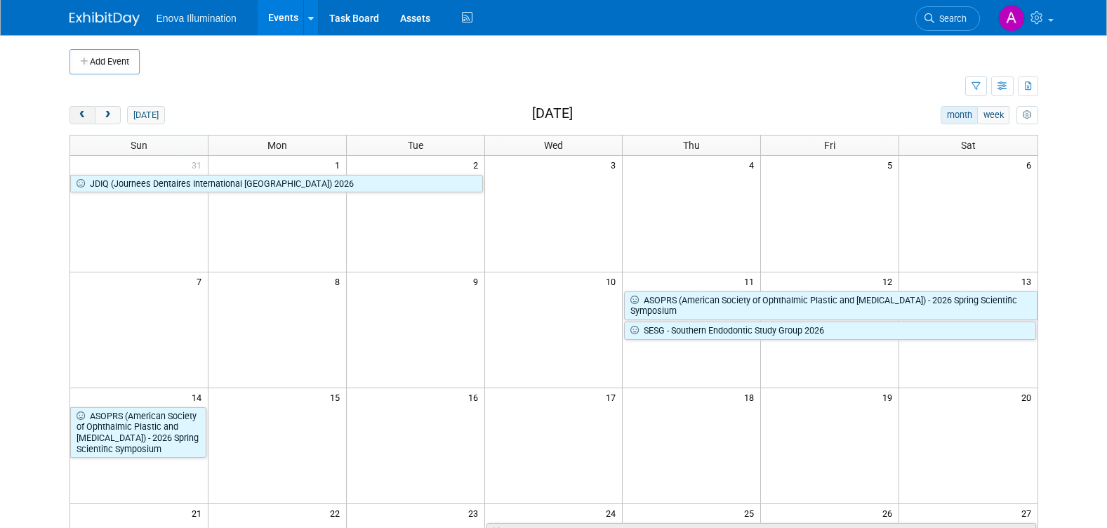
click at [81, 114] on span "prev" at bounding box center [82, 115] width 11 height 9
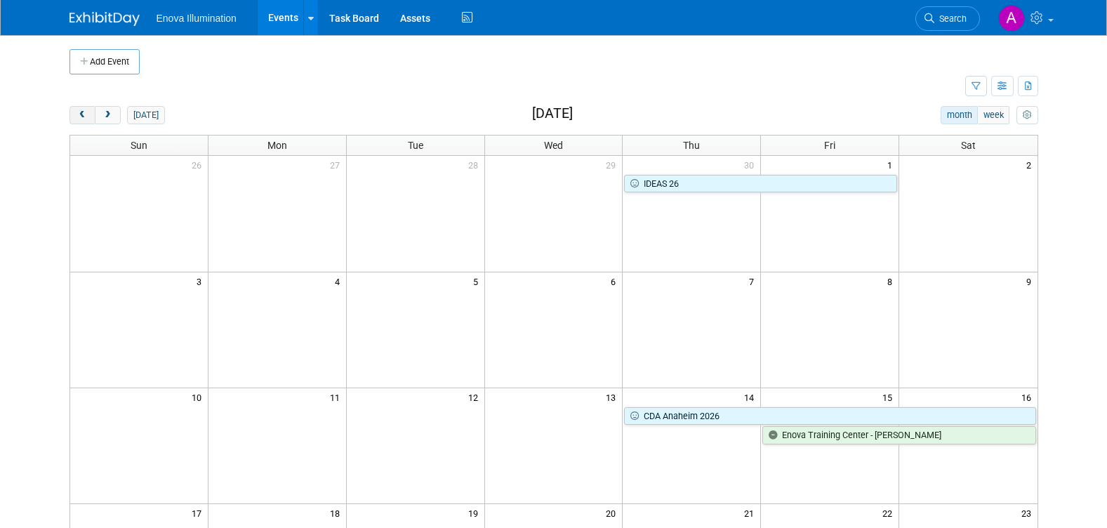
click at [81, 114] on span "prev" at bounding box center [82, 115] width 11 height 9
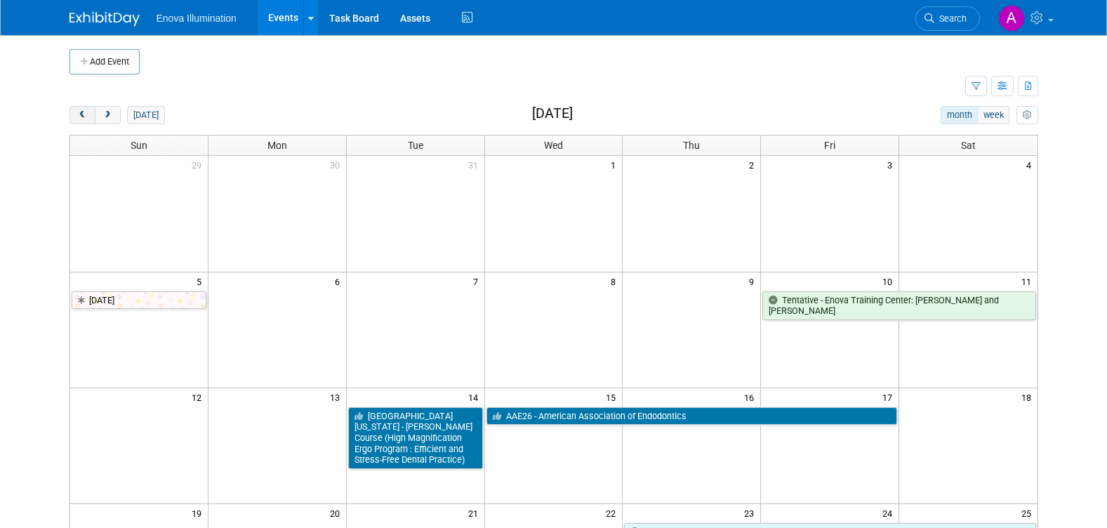
click at [81, 114] on span "prev" at bounding box center [82, 115] width 11 height 9
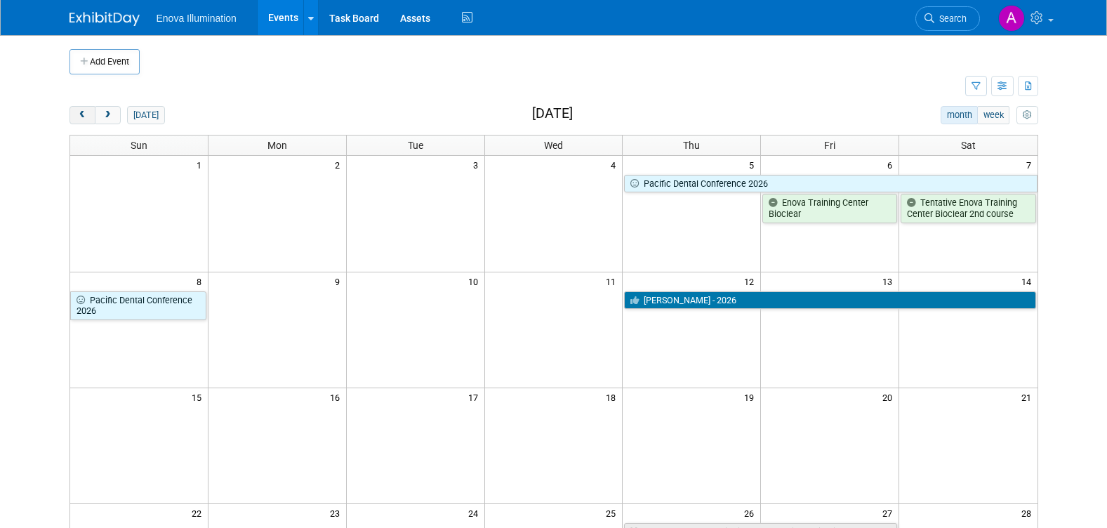
click at [81, 114] on span "prev" at bounding box center [82, 115] width 11 height 9
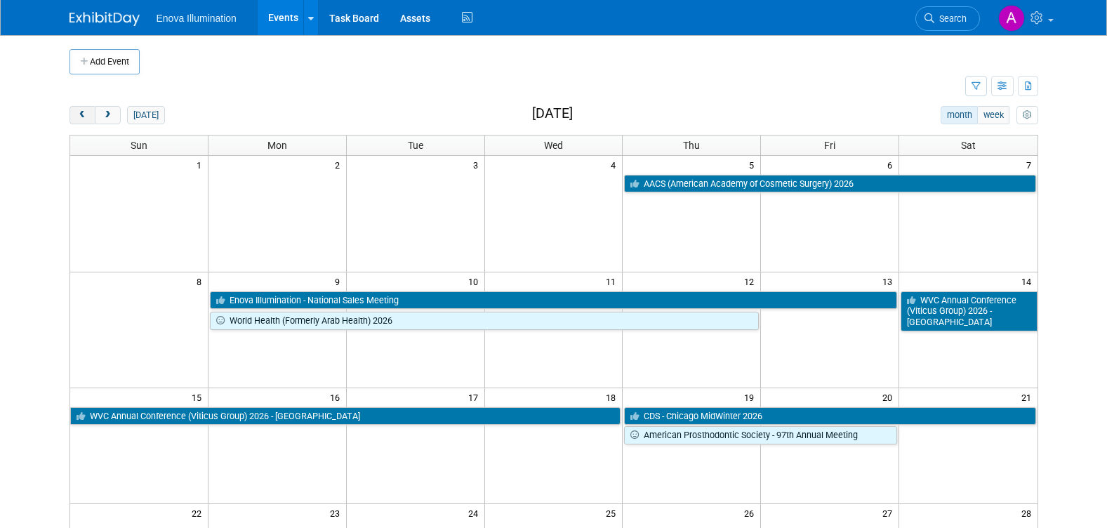
click at [81, 114] on span "prev" at bounding box center [82, 115] width 11 height 9
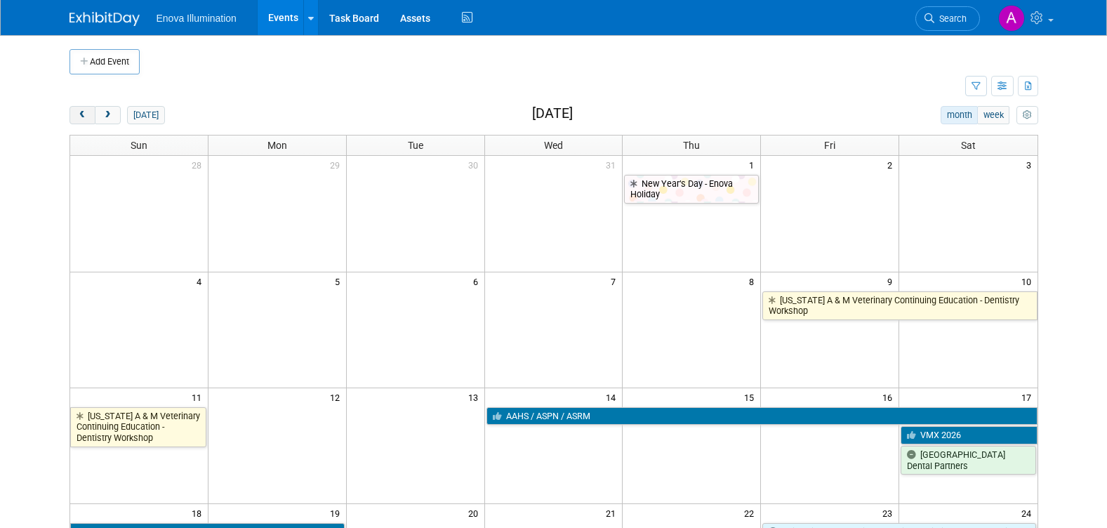
click at [81, 114] on span "prev" at bounding box center [82, 115] width 11 height 9
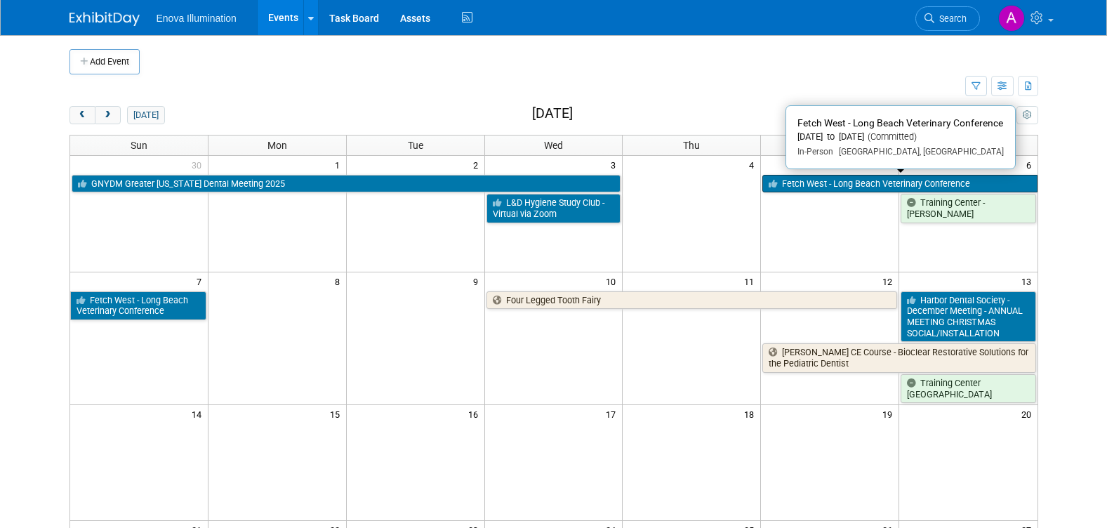
click at [821, 185] on link "Fetch West - Long Beach Veterinary Conference" at bounding box center [899, 184] width 274 height 18
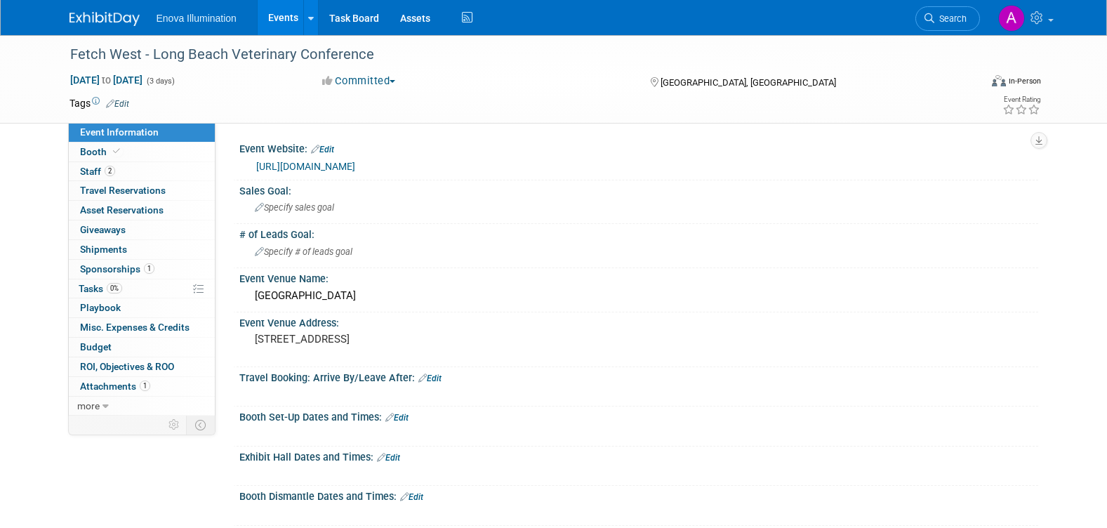
click at [355, 163] on link "[URL][DOMAIN_NAME]" at bounding box center [305, 166] width 99 height 11
